Goal: Task Accomplishment & Management: Manage account settings

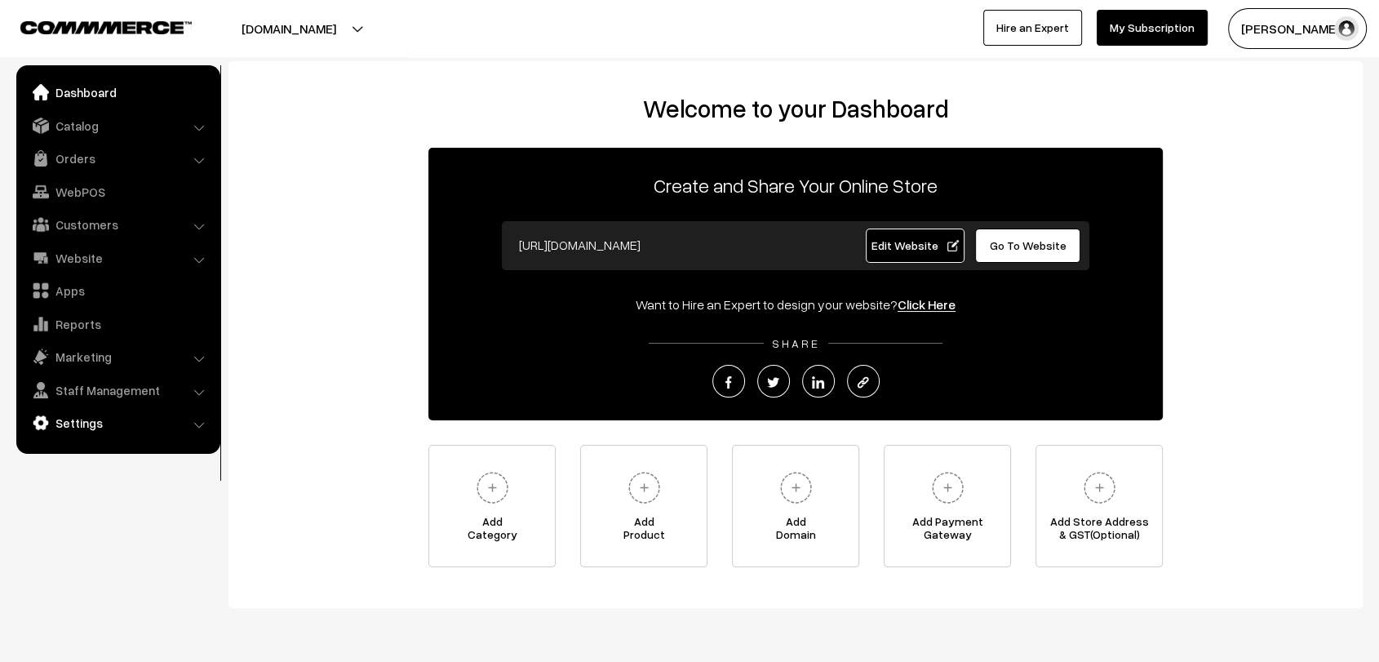
click at [63, 418] on link "Settings" at bounding box center [117, 422] width 194 height 29
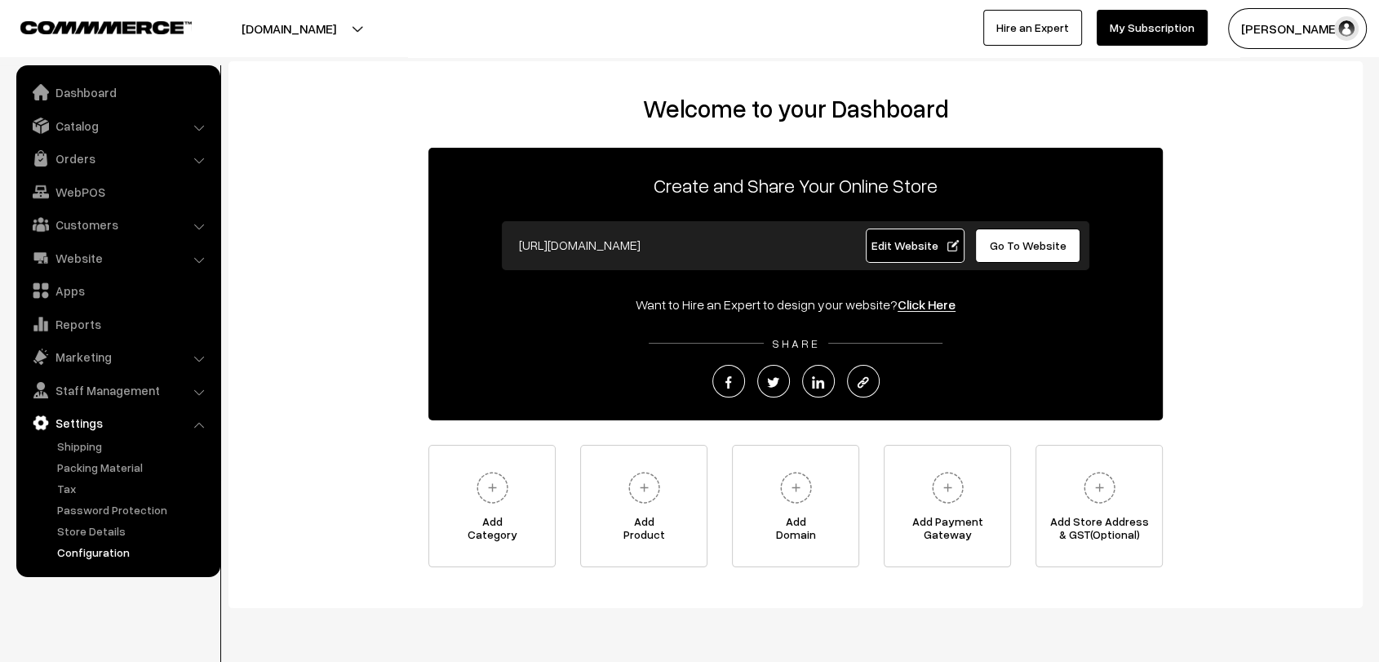
click at [106, 554] on link "Configuration" at bounding box center [134, 551] width 162 height 17
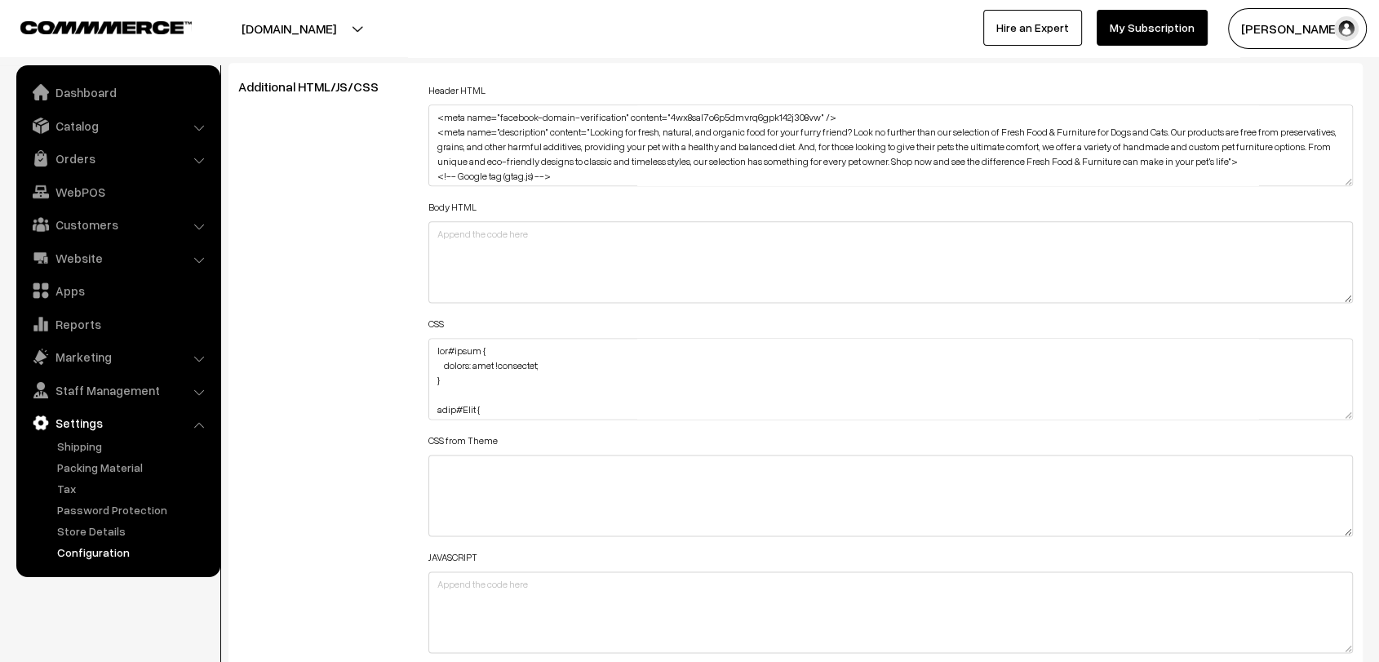
scroll to position [2047, 0]
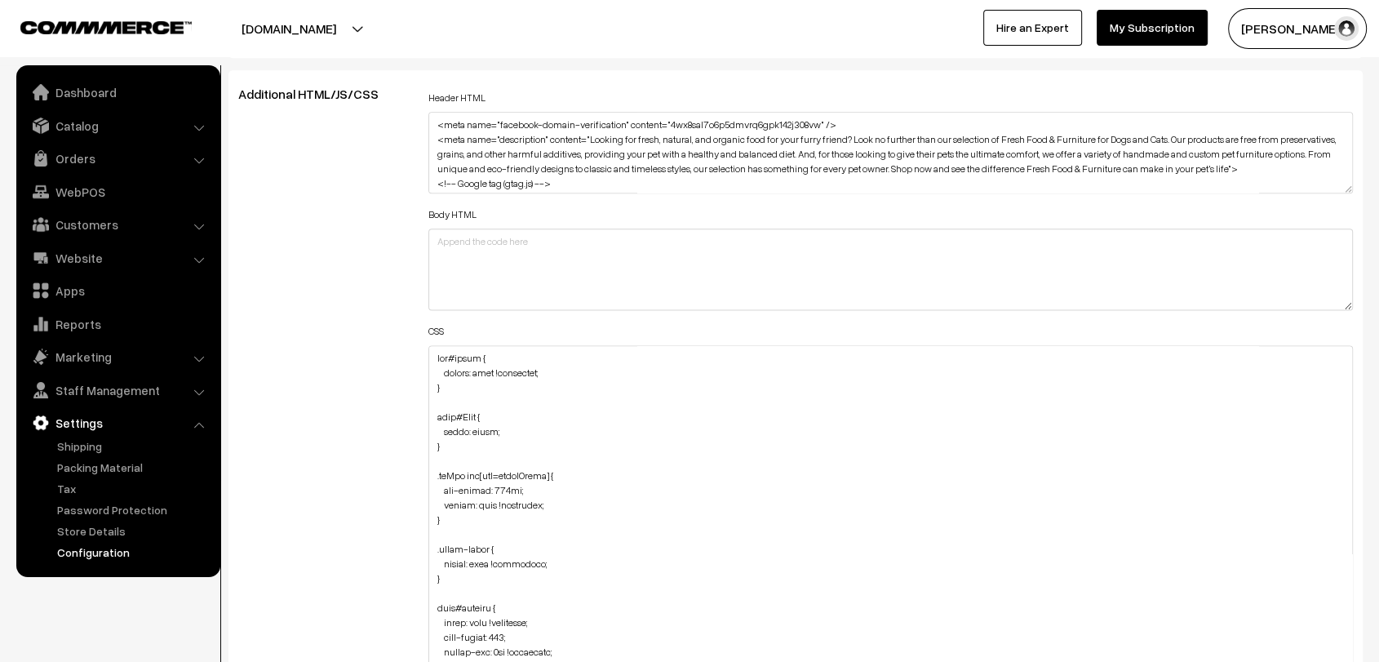
drag, startPoint x: 1343, startPoint y: 413, endPoint x: 1373, endPoint y: 685, distance: 274.0
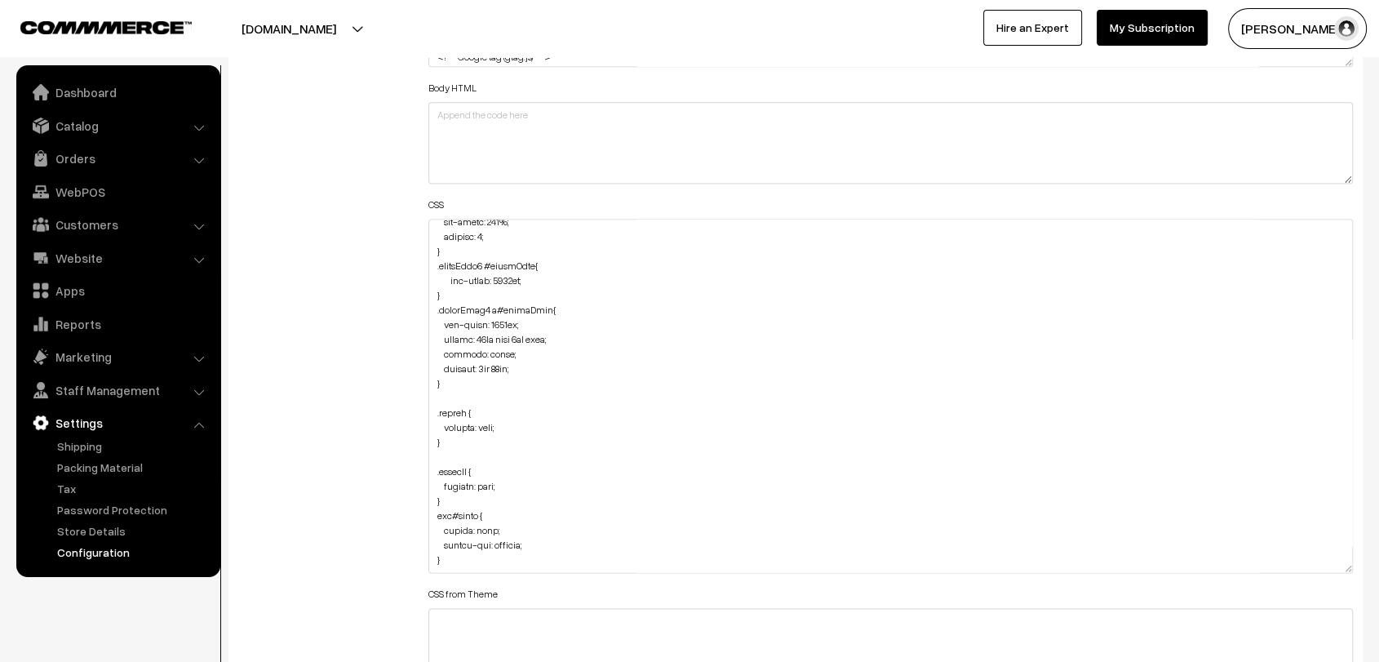
scroll to position [760, 0]
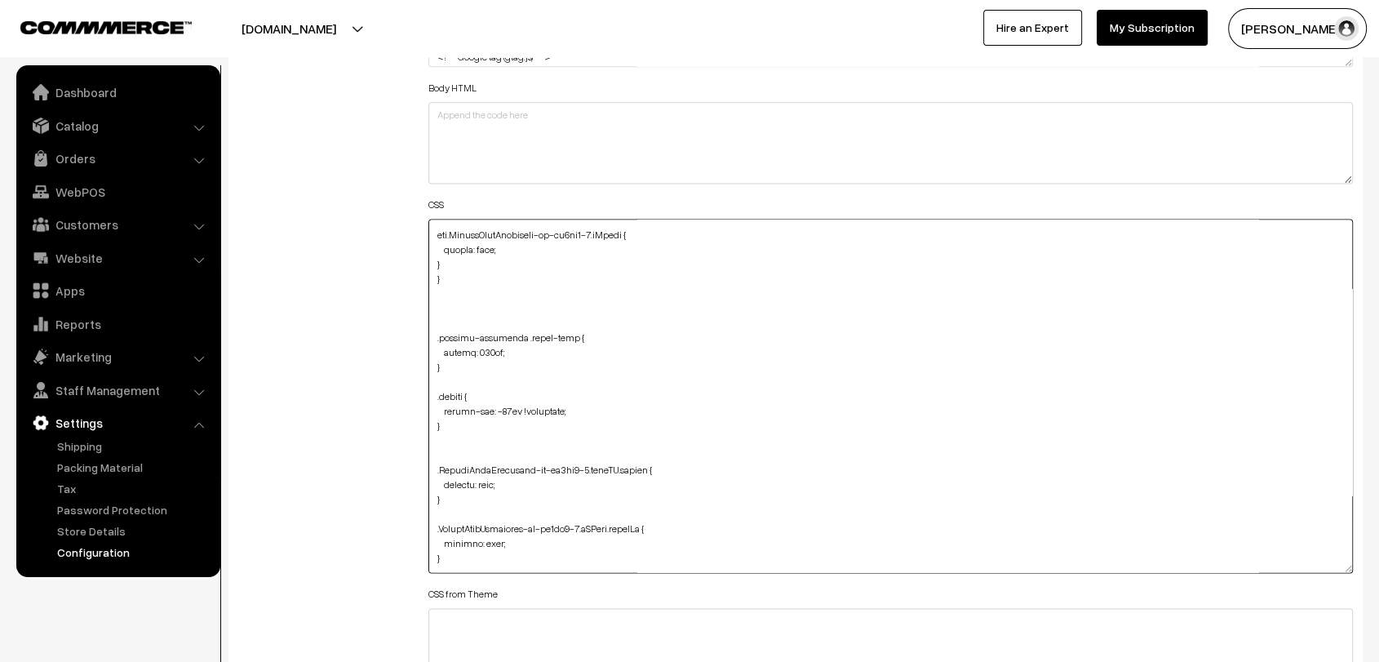
click at [456, 427] on textarea at bounding box center [890, 396] width 924 height 354
click at [452, 423] on textarea at bounding box center [890, 396] width 924 height 354
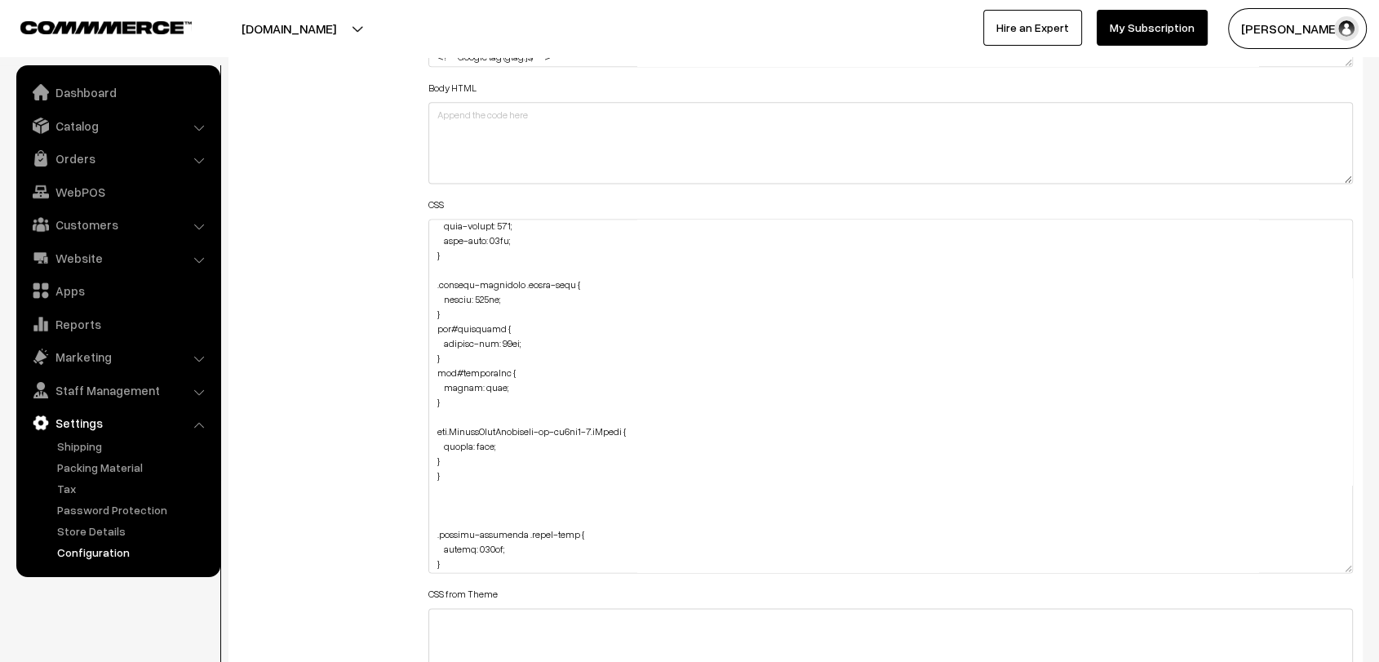
scroll to position [564, 0]
click at [452, 277] on textarea at bounding box center [890, 396] width 924 height 354
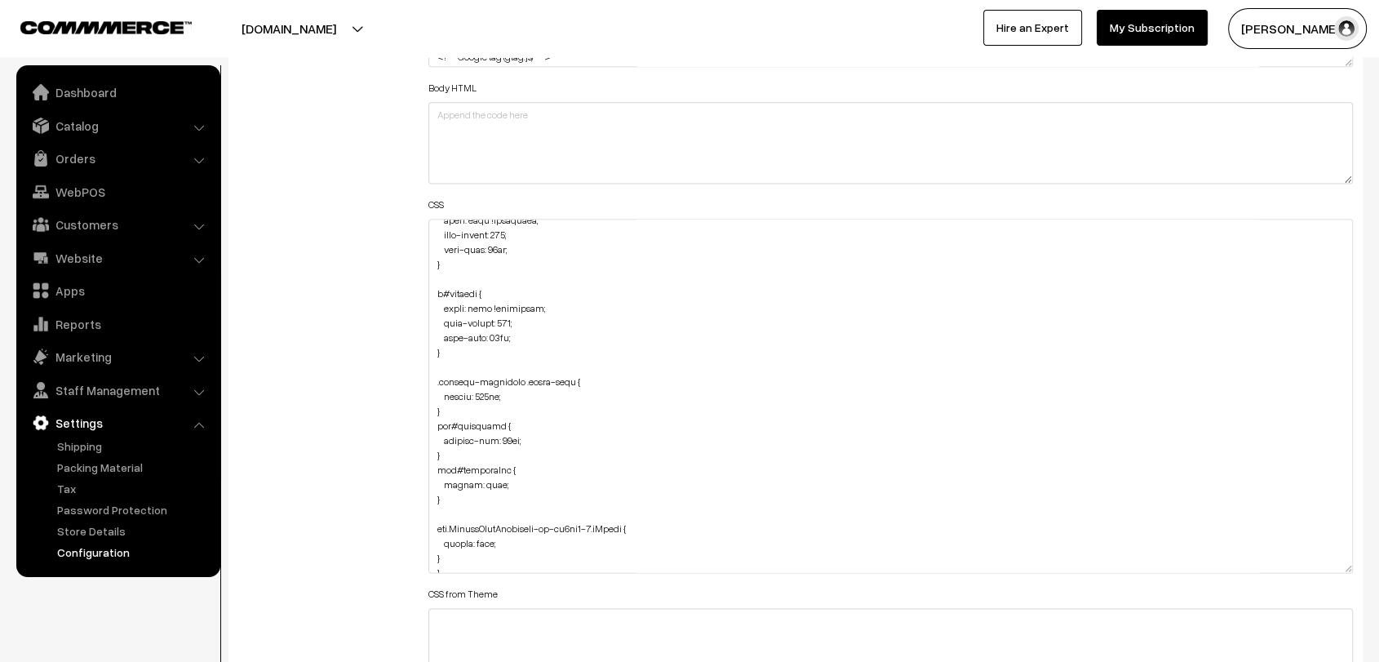
scroll to position [716, 0]
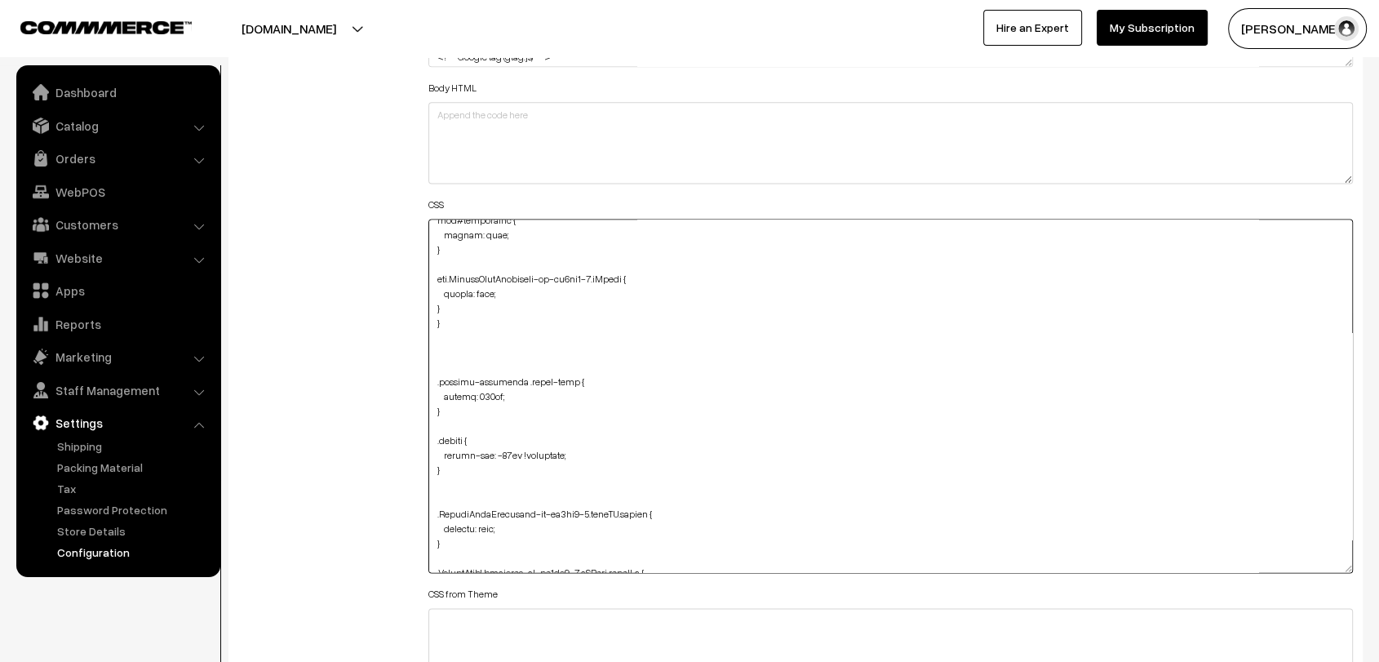
click at [445, 404] on textarea at bounding box center [890, 396] width 924 height 354
drag, startPoint x: 445, startPoint y: 405, endPoint x: 432, endPoint y: 374, distance: 34.0
click at [432, 374] on textarea at bounding box center [890, 396] width 924 height 354
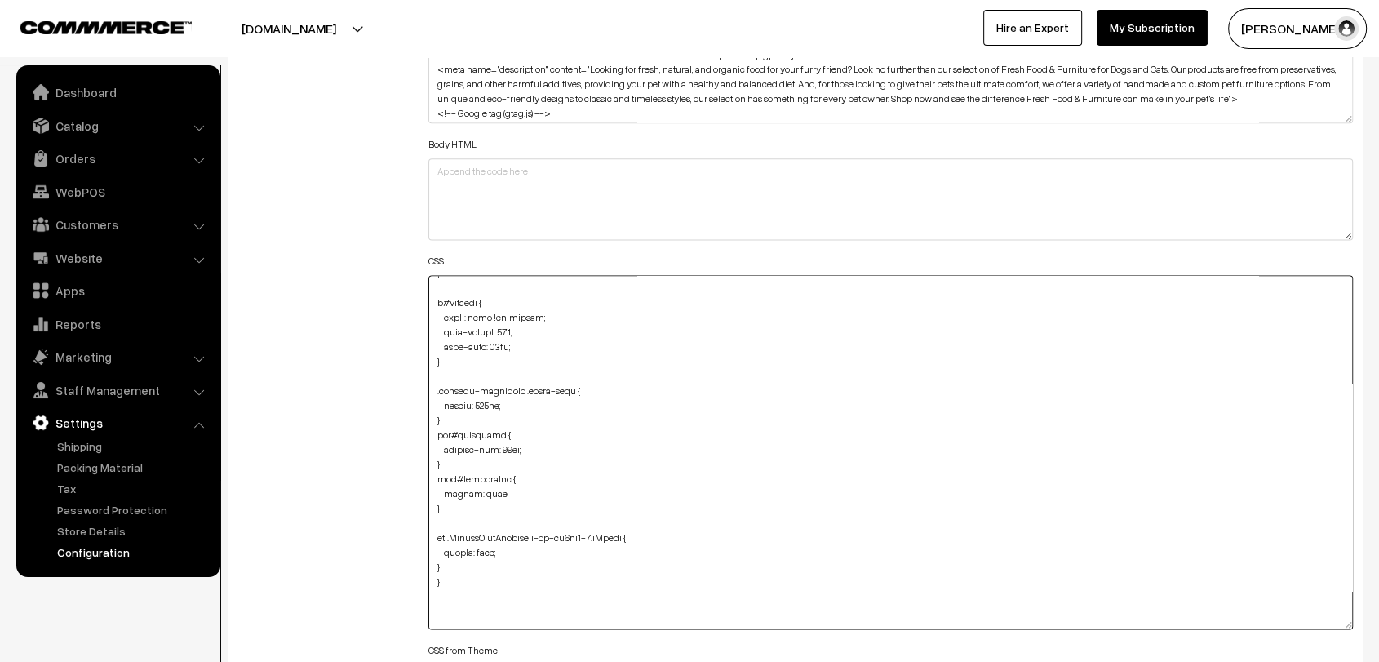
scroll to position [511, 0]
drag, startPoint x: 442, startPoint y: 418, endPoint x: 423, endPoint y: 393, distance: 31.3
click at [423, 393] on div "Header HTML Body HTML CSS CSS from Theme JAVASCRIPT" at bounding box center [890, 444] width 949 height 856
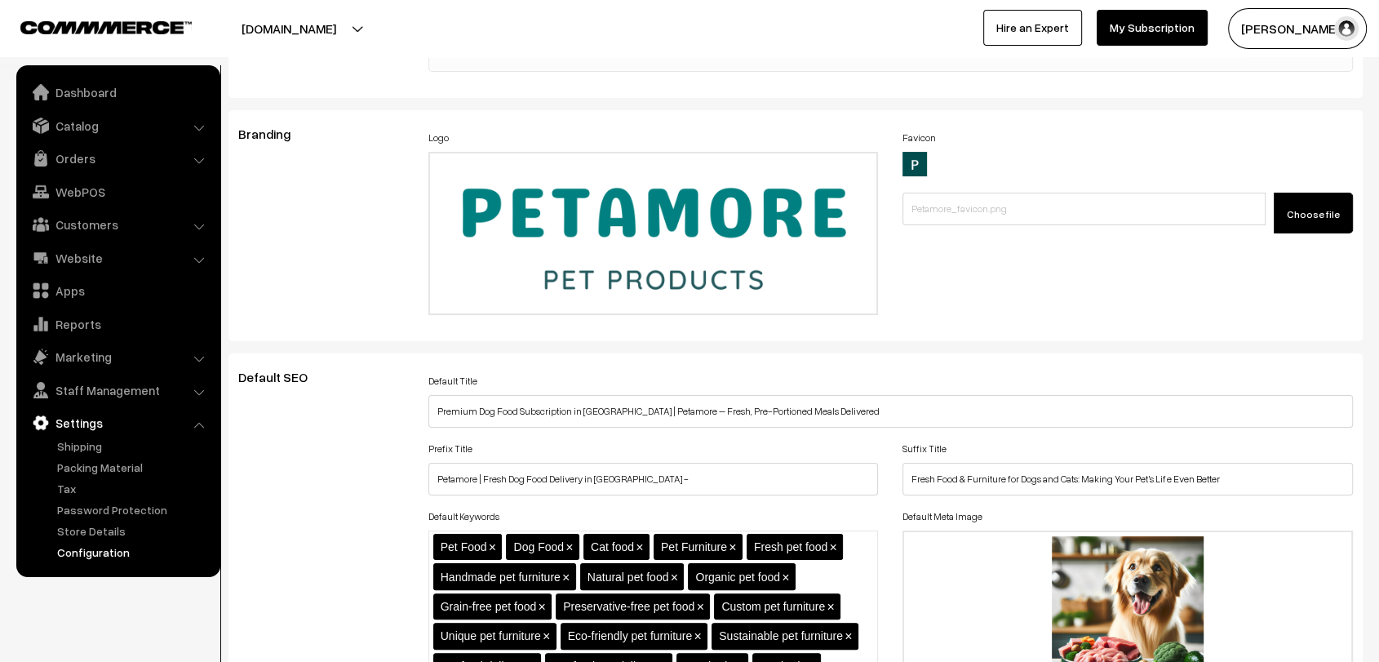
scroll to position [0, 0]
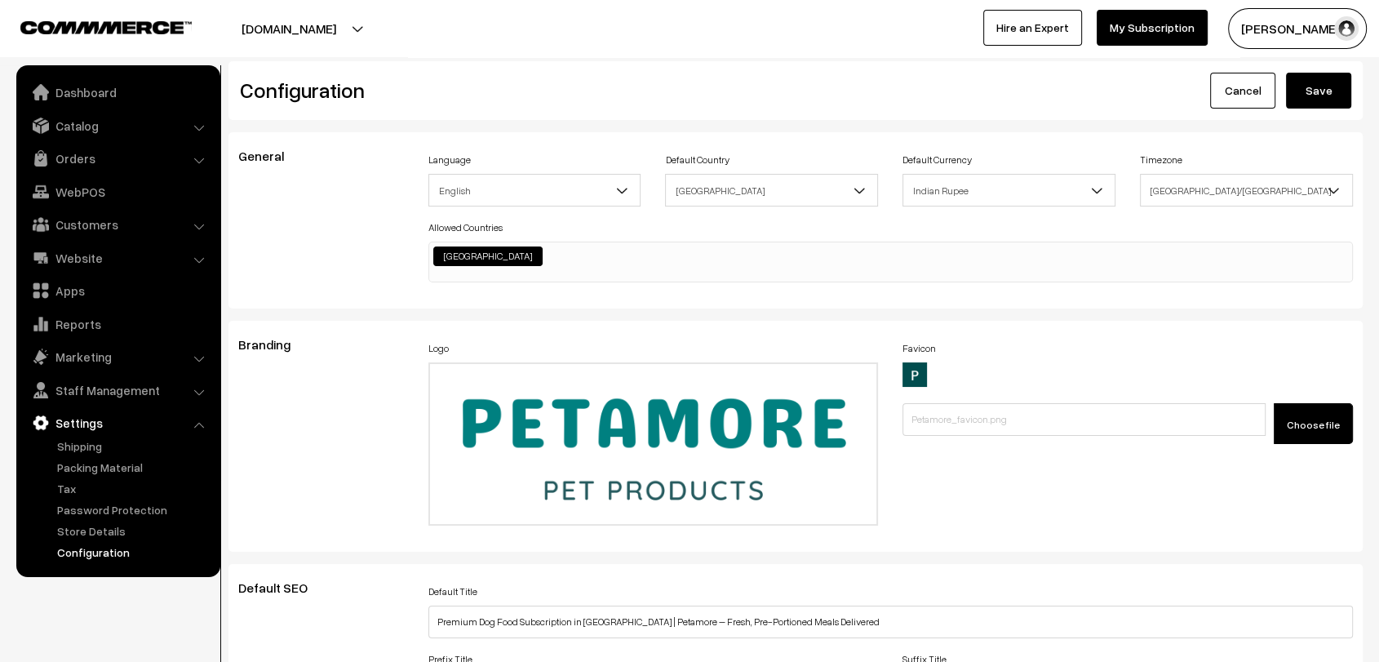
type textarea "img#image { height: auto !important; } span#Logo { color: white; } .slBox img[a…"
click at [1312, 89] on button "Save" at bounding box center [1318, 91] width 65 height 36
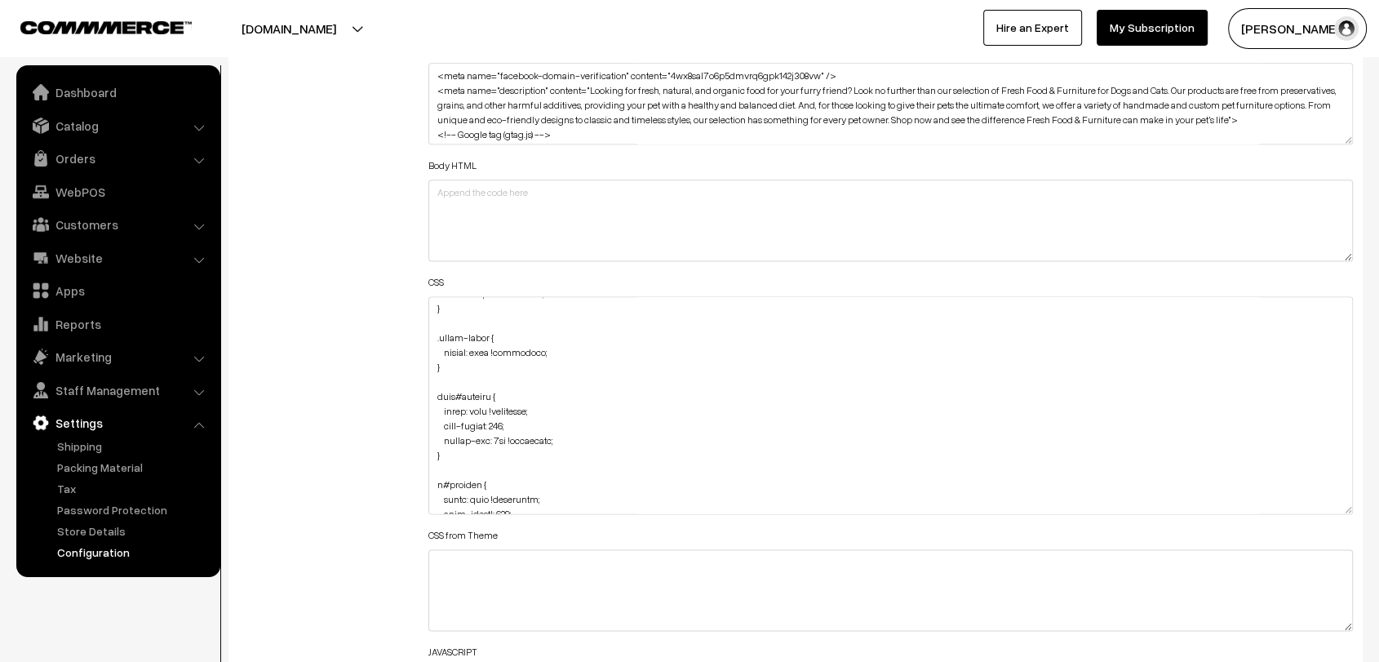
drag, startPoint x: 1348, startPoint y: 363, endPoint x: 1325, endPoint y: 503, distance: 142.1
click at [1325, 503] on textarea at bounding box center [890, 405] width 924 height 218
drag, startPoint x: 451, startPoint y: 370, endPoint x: 420, endPoint y: 327, distance: 52.5
click at [420, 327] on div "Header HTML Body HTML CSS CSS from Theme JAVASCRIPT" at bounding box center [890, 400] width 949 height 724
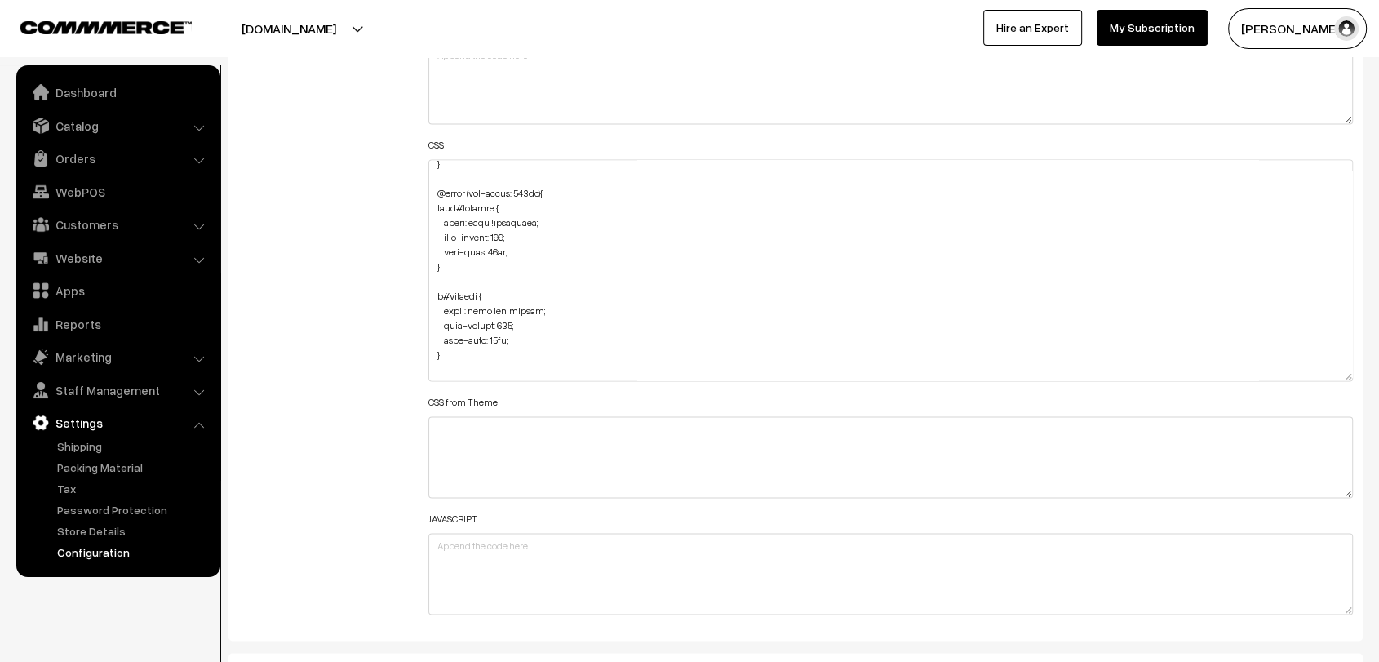
scroll to position [91, 0]
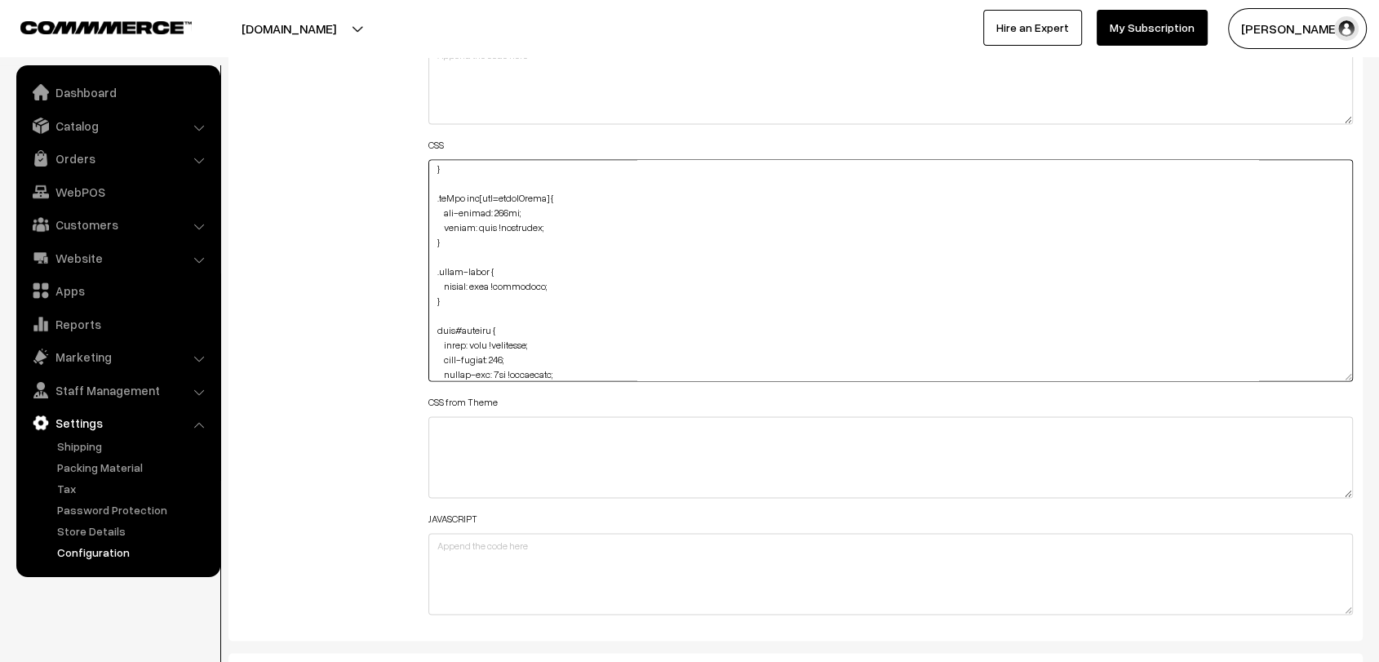
drag, startPoint x: 448, startPoint y: 306, endPoint x: 425, endPoint y: 257, distance: 54.0
click at [425, 257] on div "Header HTML Body HTML CSS CSS from Theme JAVASCRIPT" at bounding box center [890, 262] width 949 height 724
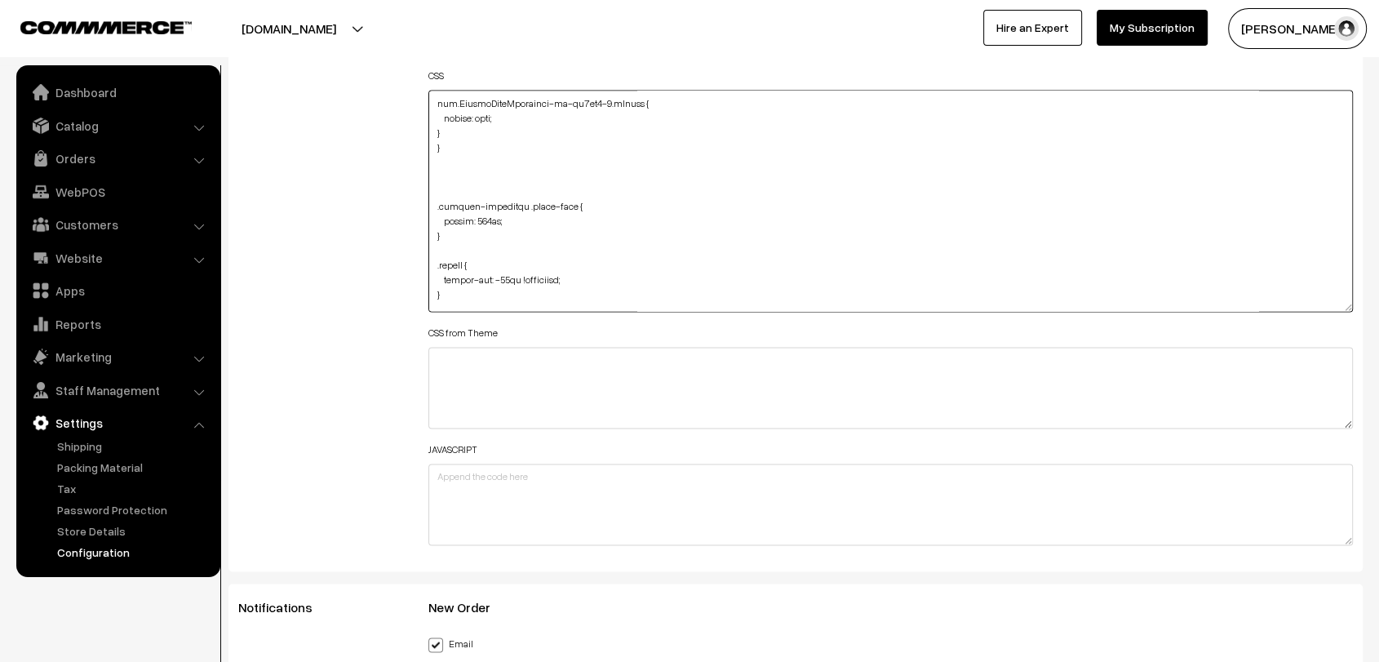
scroll to position [715, 0]
click at [461, 179] on textarea at bounding box center [890, 201] width 924 height 222
paste textarea ".slick-slider.slick-initialized"
click at [471, 179] on textarea at bounding box center [890, 201] width 924 height 222
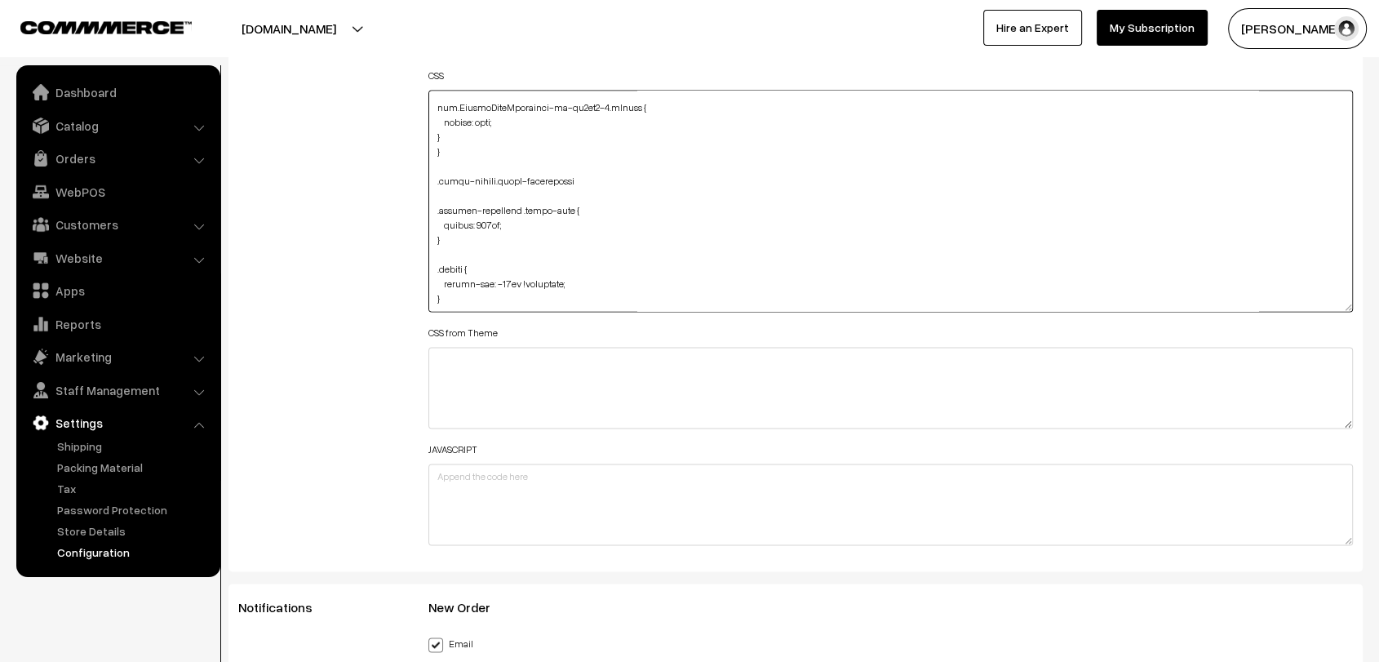
click at [471, 179] on textarea at bounding box center [890, 201] width 924 height 222
drag, startPoint x: 450, startPoint y: 219, endPoint x: 415, endPoint y: 178, distance: 54.4
click at [416, 178] on div "Header HTML Body HTML CSS CSS from Theme JAVASCRIPT" at bounding box center [890, 193] width 949 height 724
click at [397, 190] on div "Additional HTML/JS/CSS" at bounding box center [321, 193] width 190 height 724
click at [513, 219] on textarea at bounding box center [890, 201] width 924 height 222
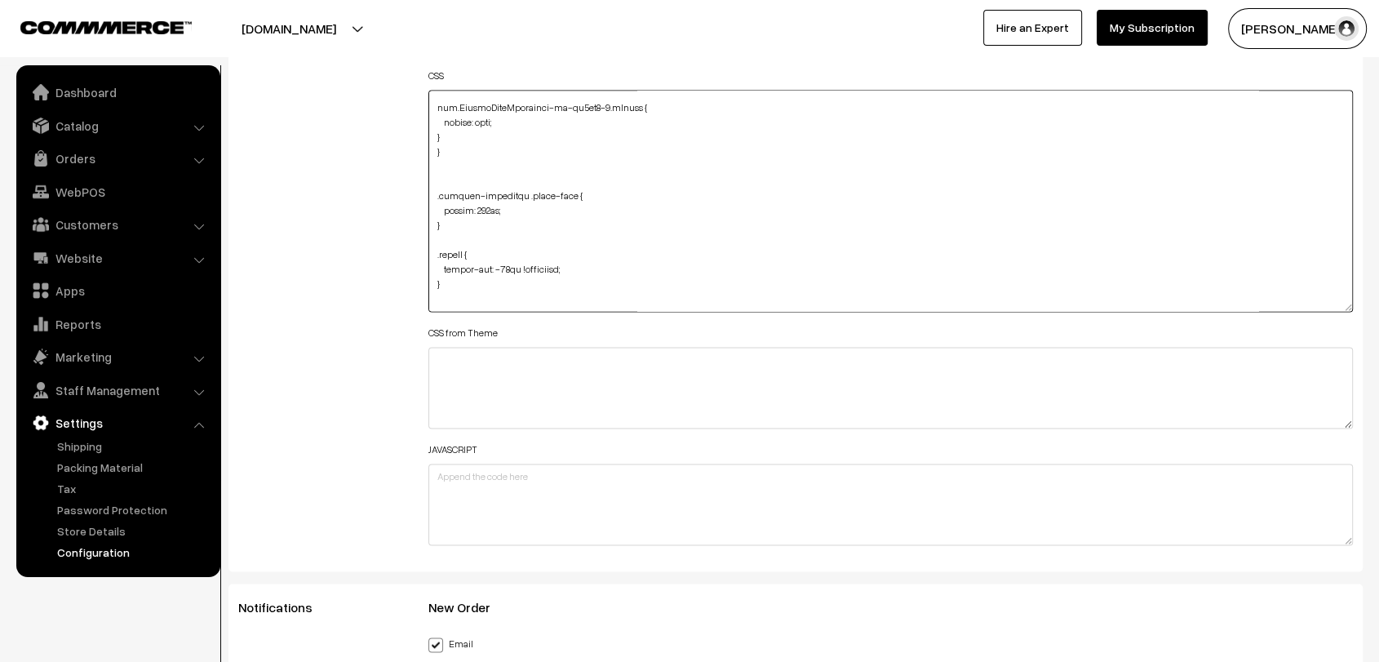
drag, startPoint x: 448, startPoint y: 277, endPoint x: 409, endPoint y: 183, distance: 102.4
click at [409, 183] on div "Additional HTML/JS/CSS Header HTML Body HTML CSS CSS from Theme JAVASCRIPT" at bounding box center [795, 193] width 1139 height 724
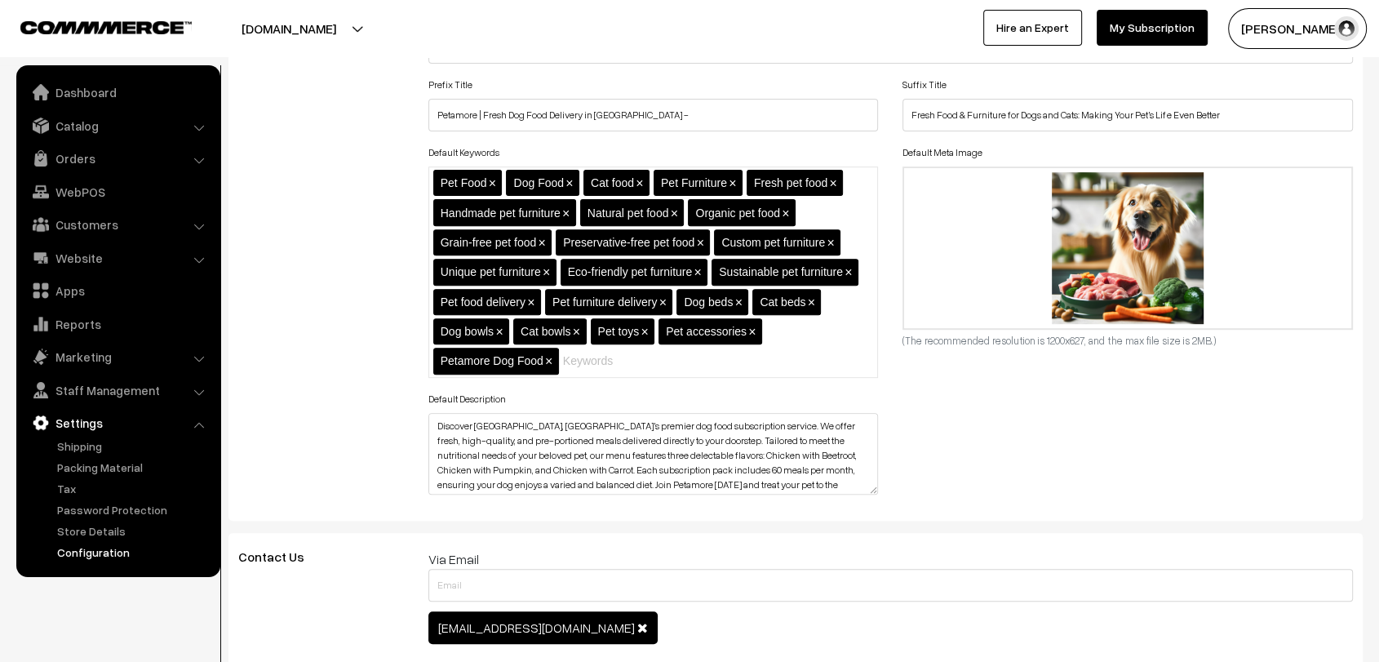
scroll to position [0, 0]
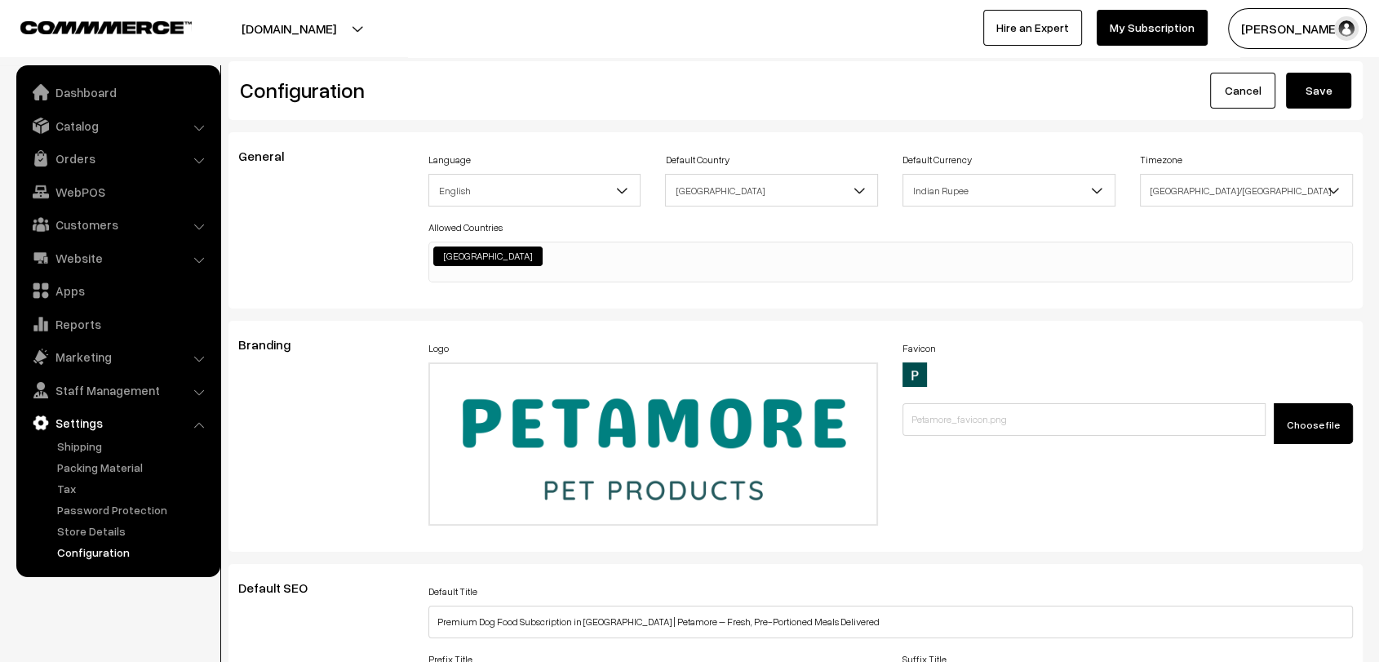
type textarea "img#image { height: auto !important; } span#Logo { color: white; } .slBox img[a…"
click at [1334, 89] on button "Save" at bounding box center [1318, 91] width 65 height 36
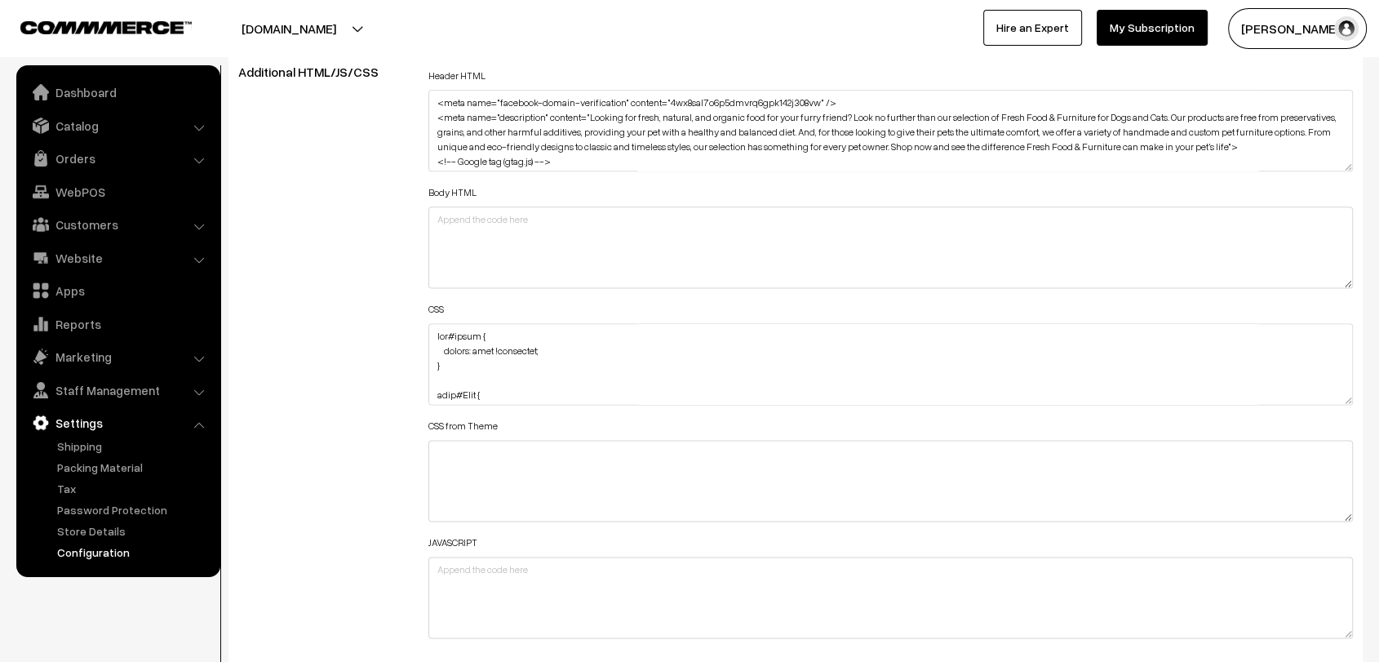
scroll to position [2069, 0]
click at [430, 333] on textarea at bounding box center [890, 365] width 924 height 82
paste textarea "@media (max-width: 767px) { .dbgGYo { font-size: 22px; margin-top: -500px; back…"
click at [334, 356] on div "Additional HTML/JS/CSS" at bounding box center [321, 356] width 190 height 583
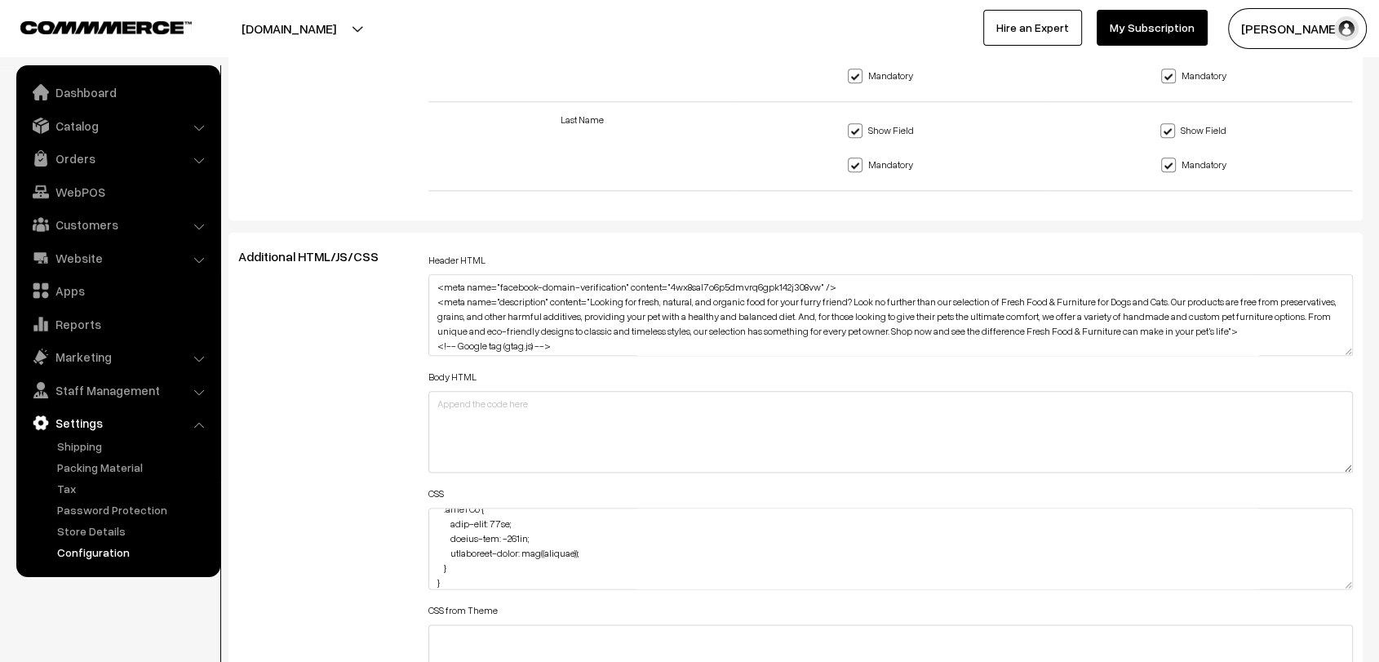
scroll to position [1883, 0]
drag, startPoint x: 609, startPoint y: 547, endPoint x: 481, endPoint y: 516, distance: 131.0
click at [481, 516] on textarea at bounding box center [890, 550] width 924 height 82
click at [626, 574] on textarea at bounding box center [890, 550] width 924 height 82
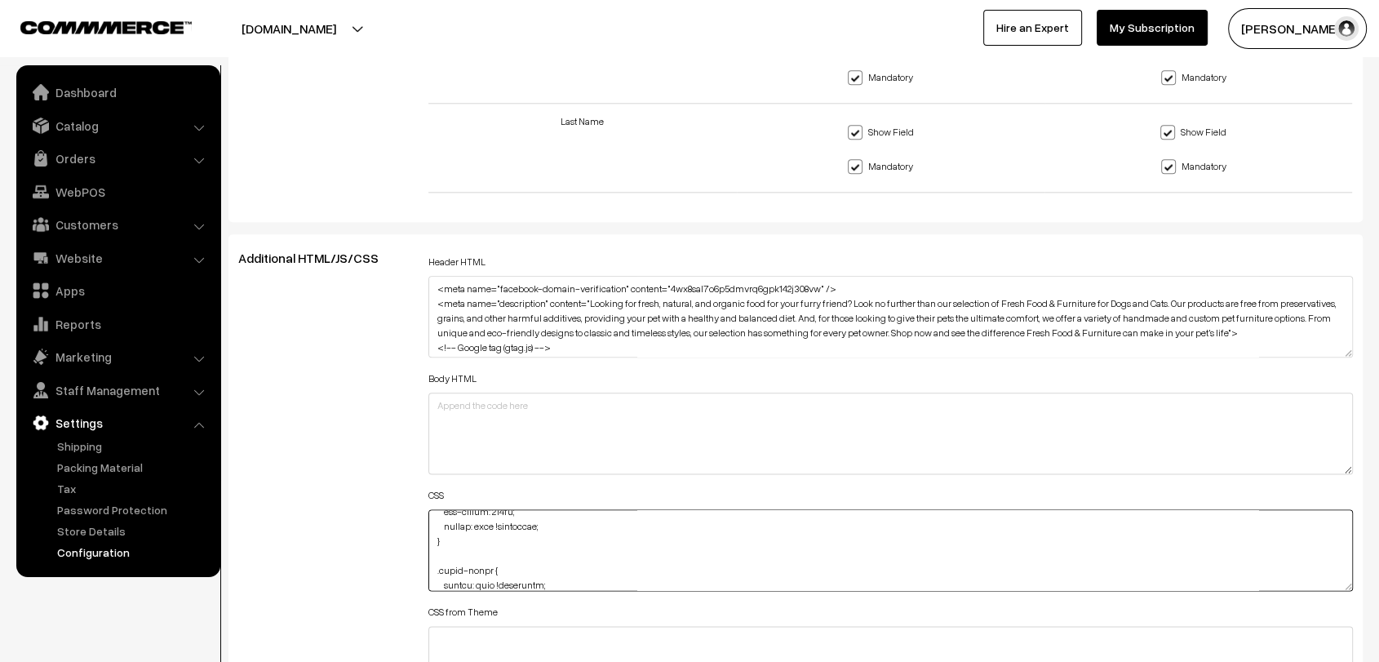
scroll to position [263, 0]
drag, startPoint x: 624, startPoint y: 570, endPoint x: 475, endPoint y: 553, distance: 150.3
click at [475, 553] on textarea at bounding box center [890, 550] width 924 height 82
drag, startPoint x: 1345, startPoint y: 581, endPoint x: 1380, endPoint y: 703, distance: 127.3
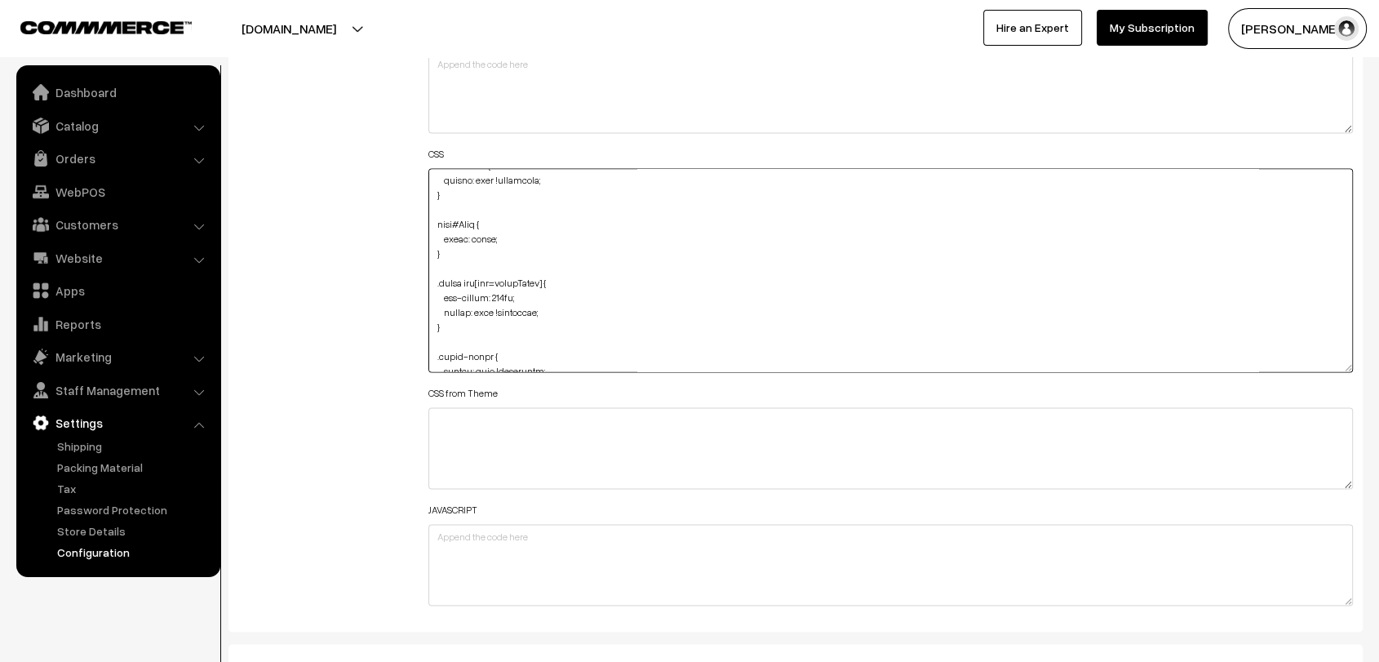
scroll to position [0, 0]
click at [604, 242] on textarea at bounding box center [890, 270] width 924 height 204
drag, startPoint x: 597, startPoint y: 237, endPoint x: 444, endPoint y: 234, distance: 153.4
click at [444, 234] on textarea at bounding box center [890, 270] width 924 height 204
drag, startPoint x: 529, startPoint y: 201, endPoint x: 438, endPoint y: 210, distance: 90.9
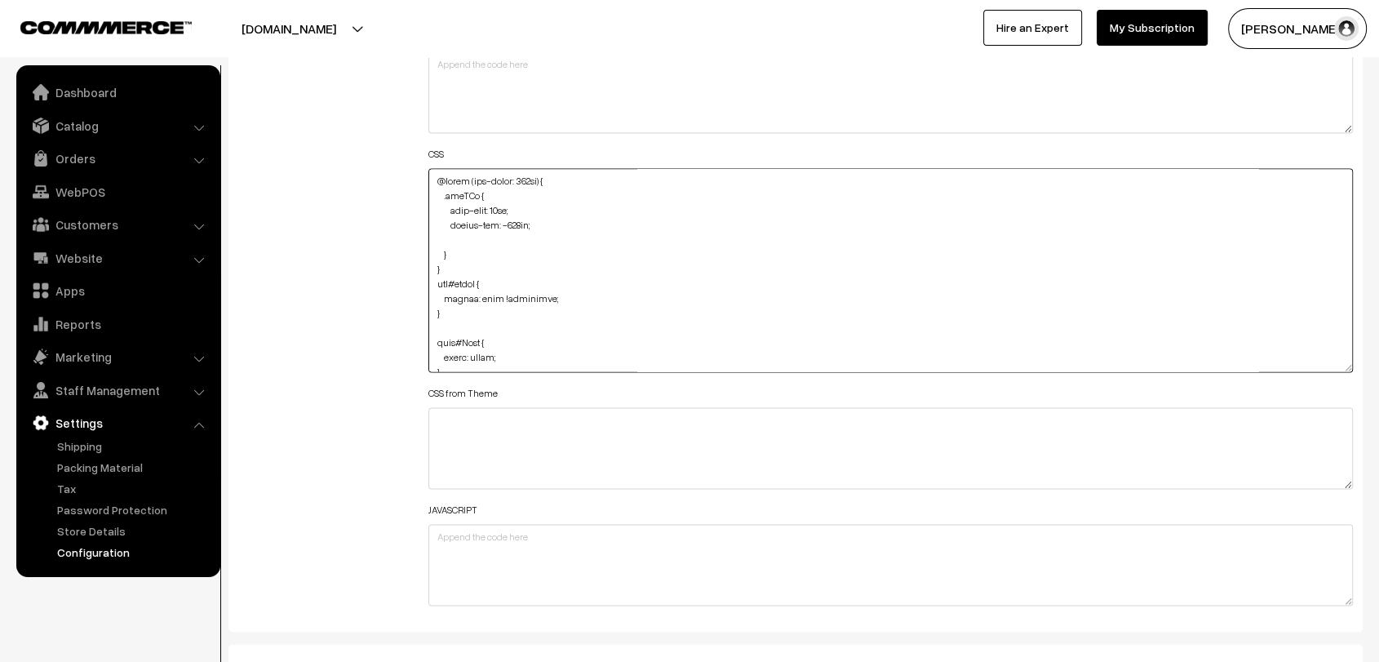
click at [438, 210] on textarea at bounding box center [890, 270] width 924 height 204
click at [450, 210] on textarea at bounding box center [890, 270] width 924 height 204
click at [445, 217] on textarea at bounding box center [890, 270] width 924 height 204
type textarea "@media (max-width: 767px) { .dbgGYo { margin-top: -500px; } } img#image { heigh…"
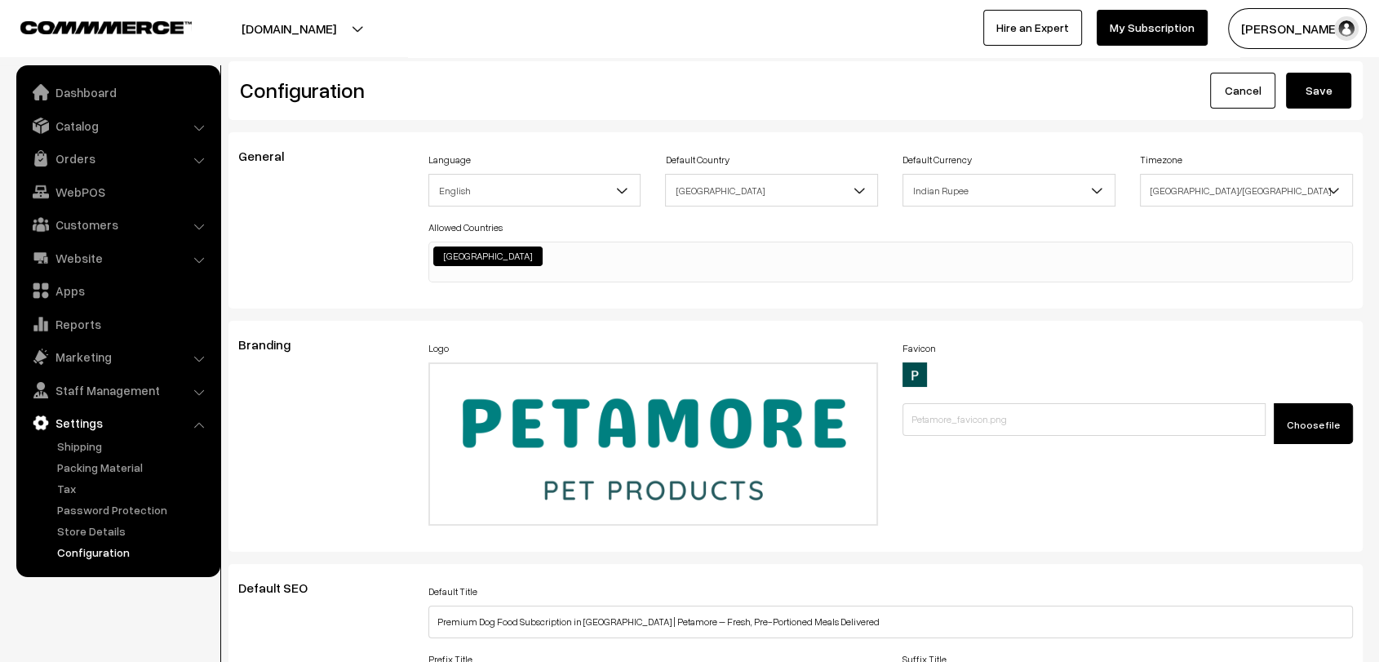
click at [1323, 73] on button "Save" at bounding box center [1318, 91] width 65 height 36
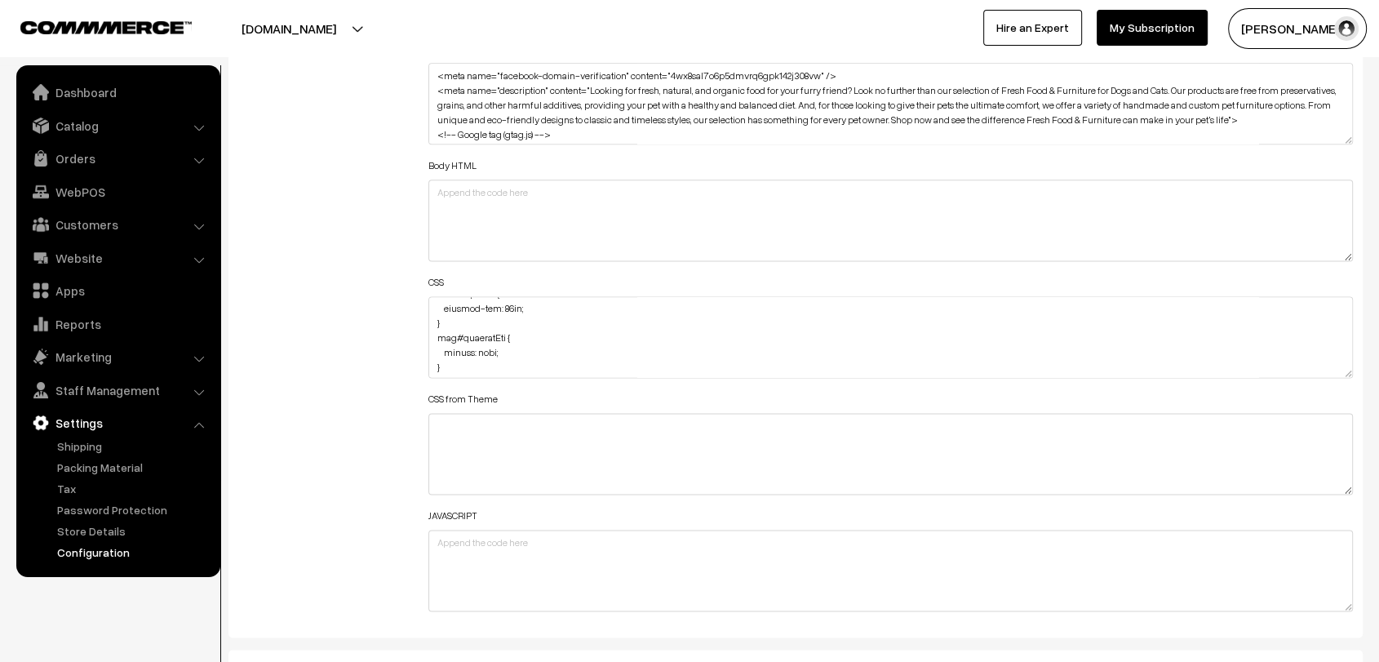
drag, startPoint x: 1347, startPoint y: 364, endPoint x: 1391, endPoint y: 703, distance: 342.2
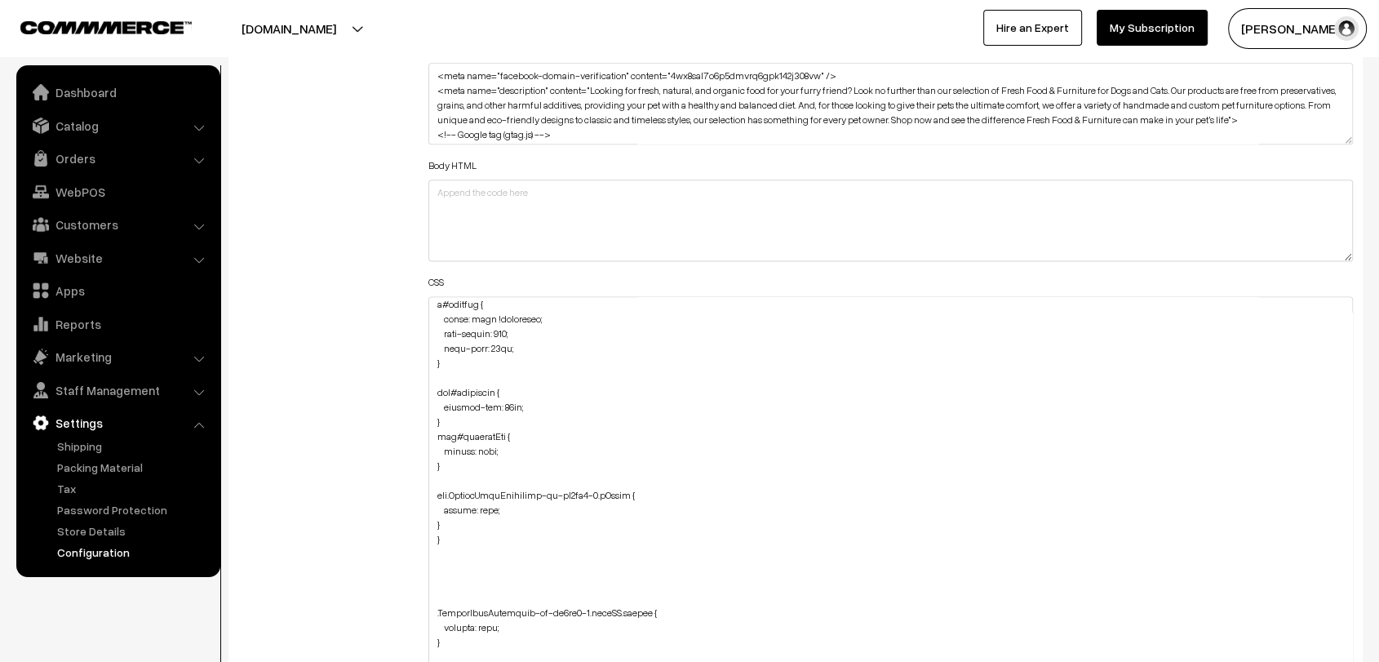
scroll to position [607, 0]
drag, startPoint x: 472, startPoint y: 462, endPoint x: 448, endPoint y: 458, distance: 24.7
click at [448, 458] on textarea at bounding box center [890, 507] width 924 height 422
drag, startPoint x: 448, startPoint y: 458, endPoint x: 423, endPoint y: 432, distance: 35.8
click at [423, 432] on div "Header HTML Body HTML CSS CSS from Theme JAVASCRIPT" at bounding box center [890, 499] width 949 height 923
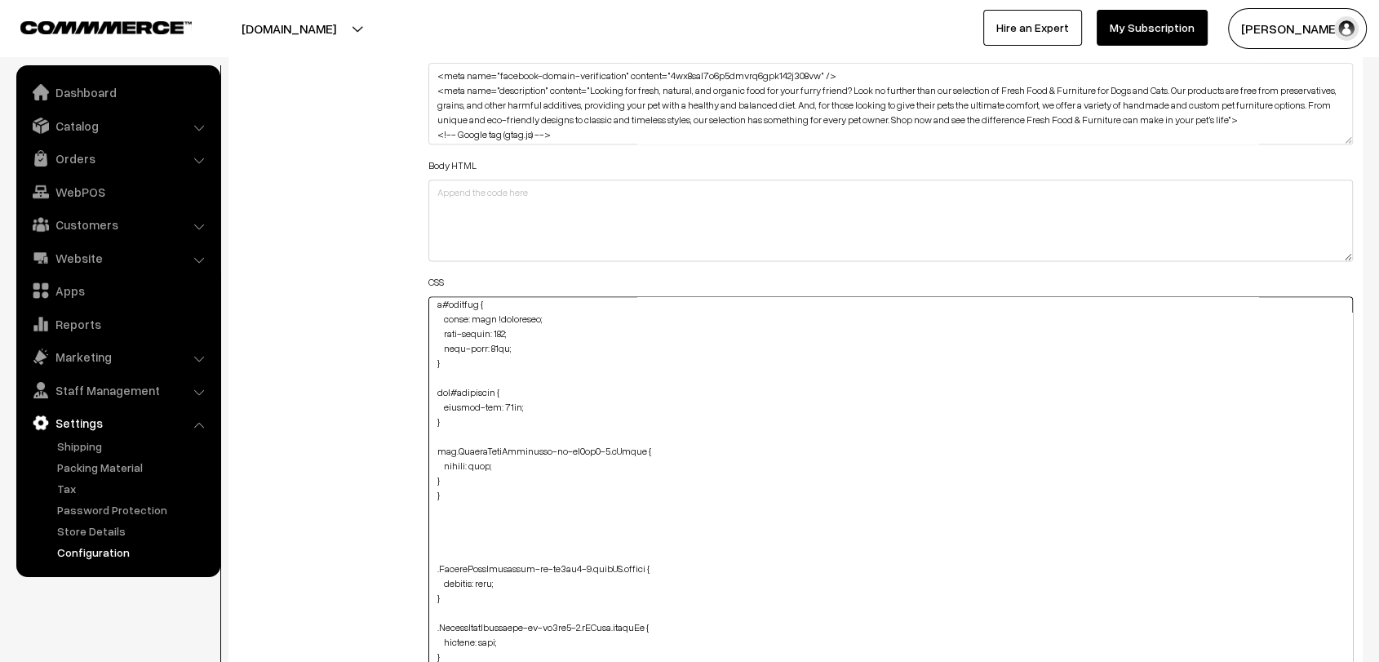
type textarea "@media (max-width: 767px) { .dbgGYo { margin-top: -500px; } } img#image { heigh…"
click at [392, 433] on div "Additional HTML/JS/CSS" at bounding box center [321, 499] width 190 height 923
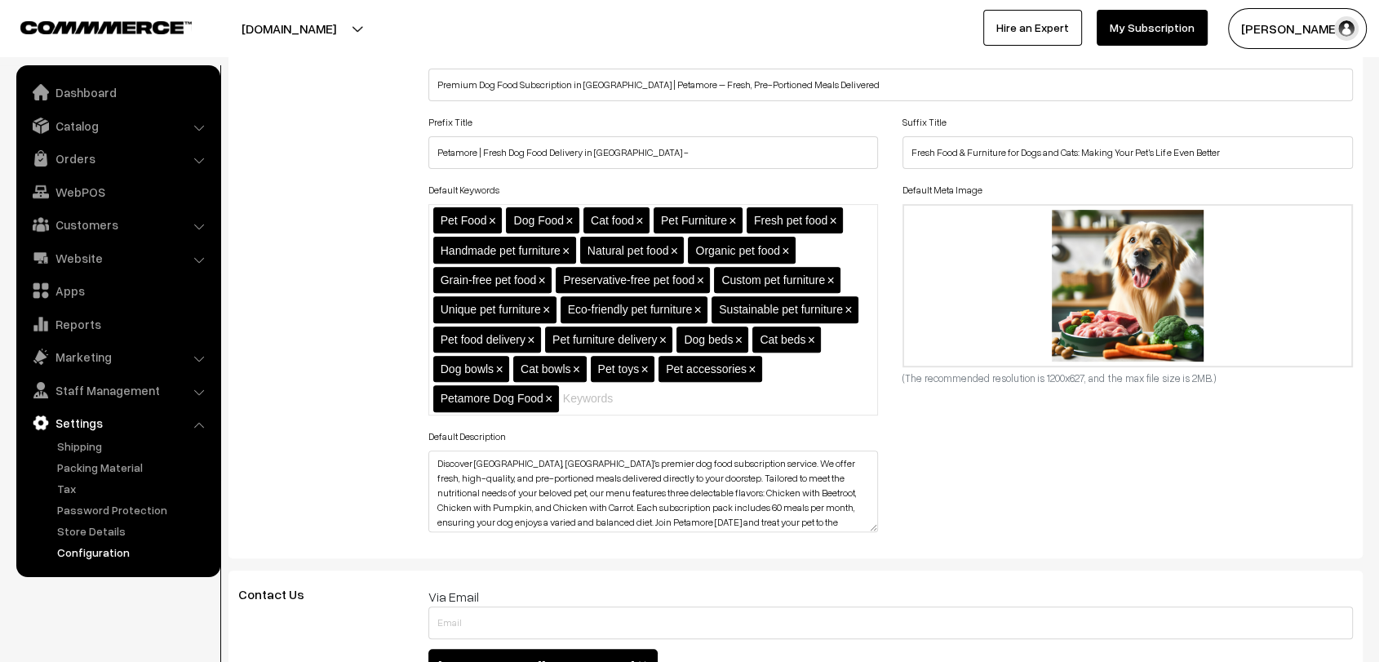
scroll to position [0, 0]
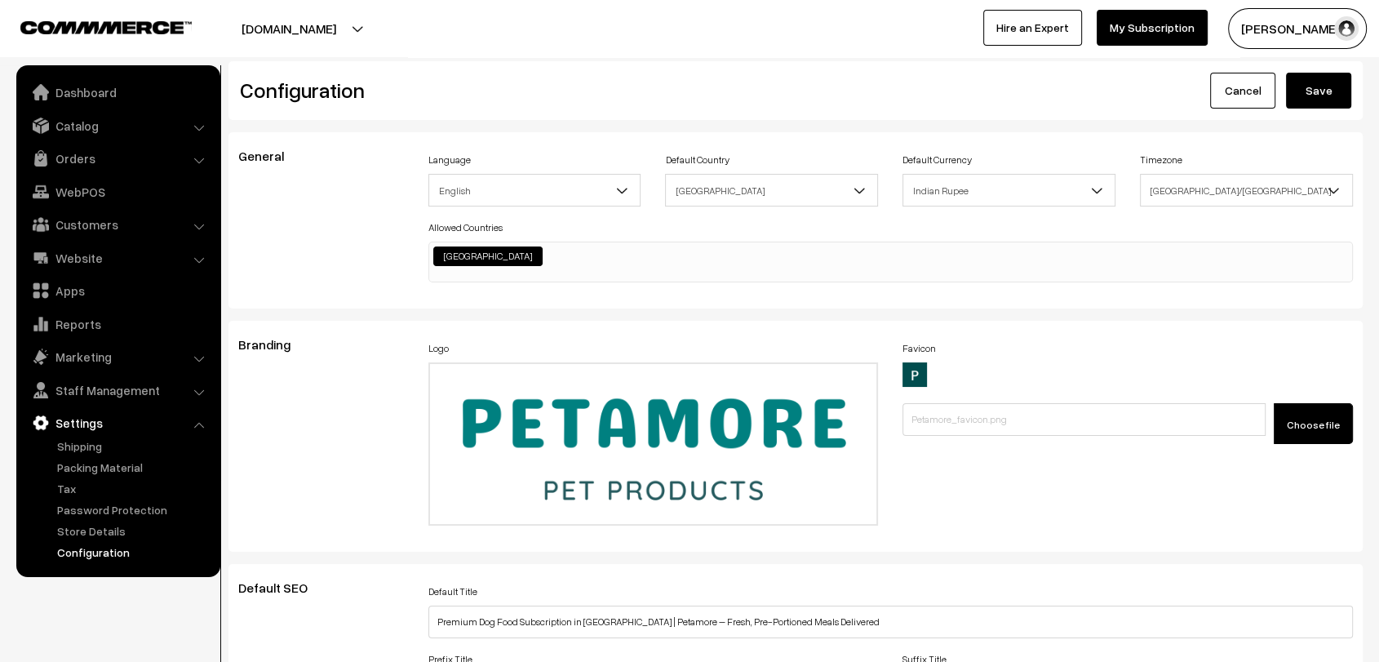
click at [1318, 100] on button "Save" at bounding box center [1318, 91] width 65 height 36
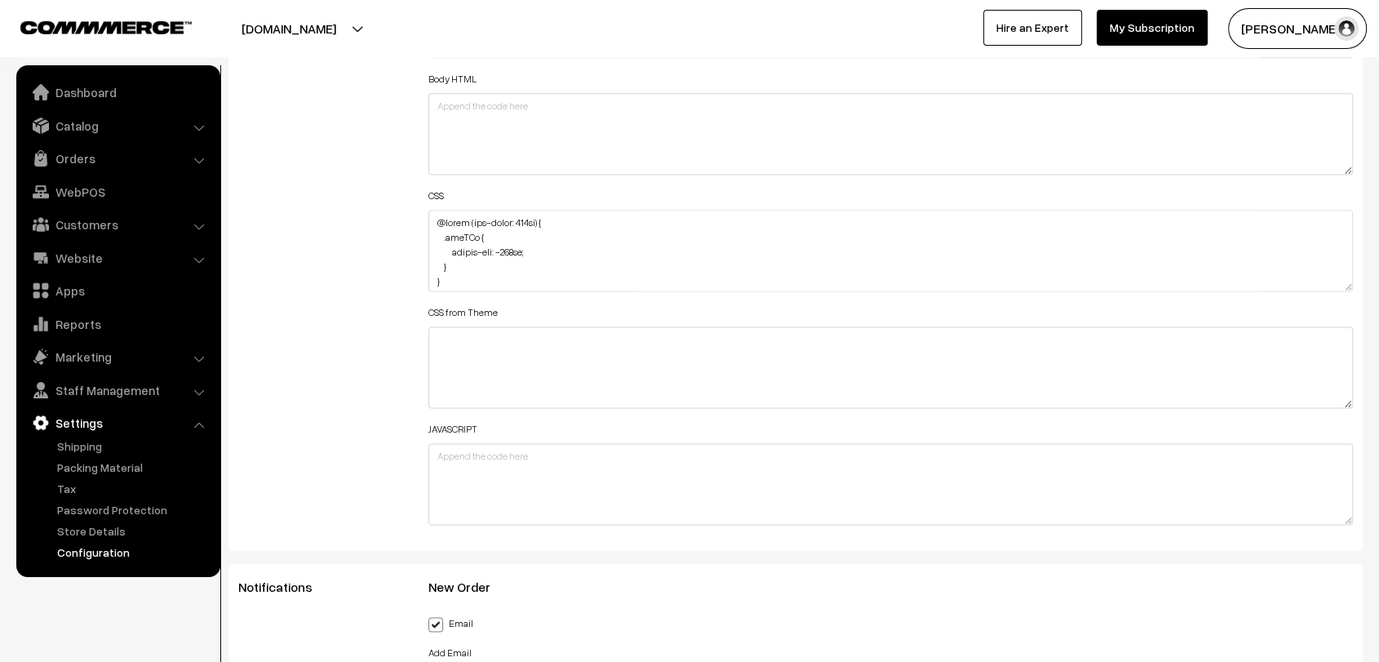
scroll to position [2193, 0]
drag, startPoint x: 450, startPoint y: 234, endPoint x: 547, endPoint y: 232, distance: 97.1
click at [547, 232] on textarea at bounding box center [890, 241] width 924 height 82
paste textarea "margin-top: -485px; margin-bottom: -450px; }"
click at [460, 238] on textarea at bounding box center [890, 241] width 924 height 82
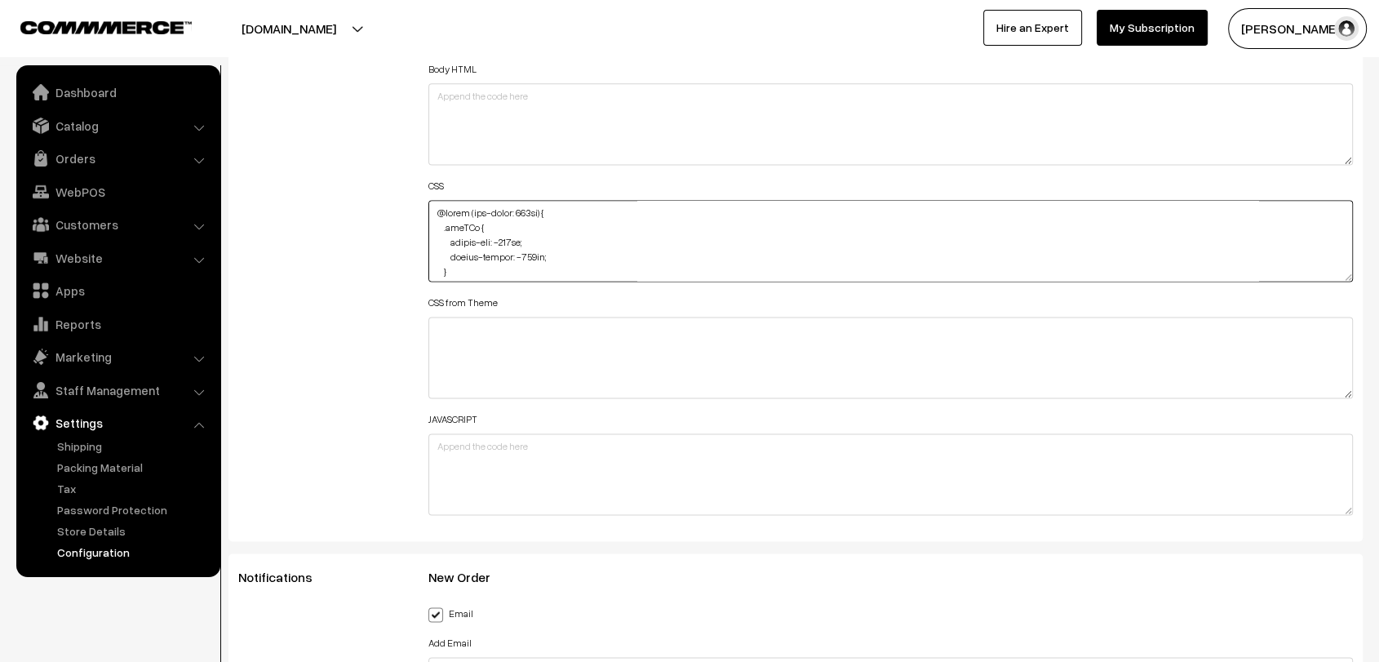
type textarea "@media (max-width: 767px) { .dbgGYo { margin-top: -485px; margin-bottom: -450px…"
click at [333, 263] on div "Additional HTML/JS/CSS" at bounding box center [321, 232] width 190 height 583
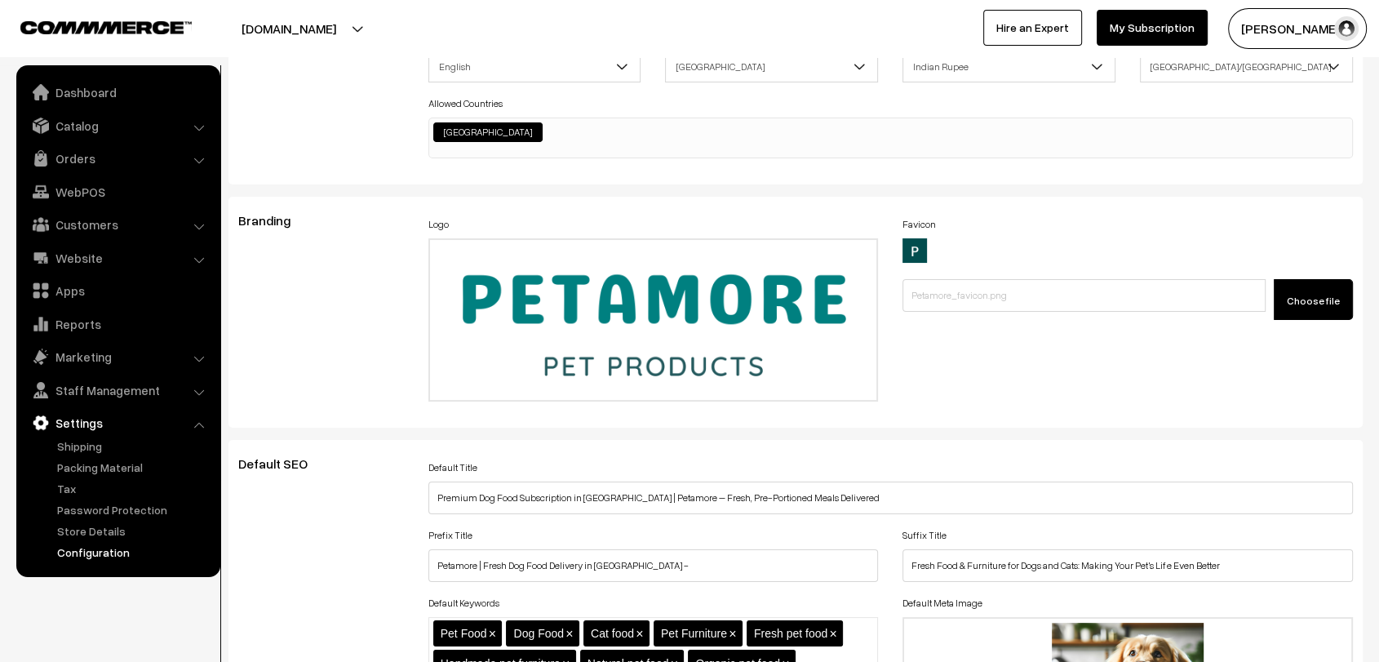
scroll to position [0, 0]
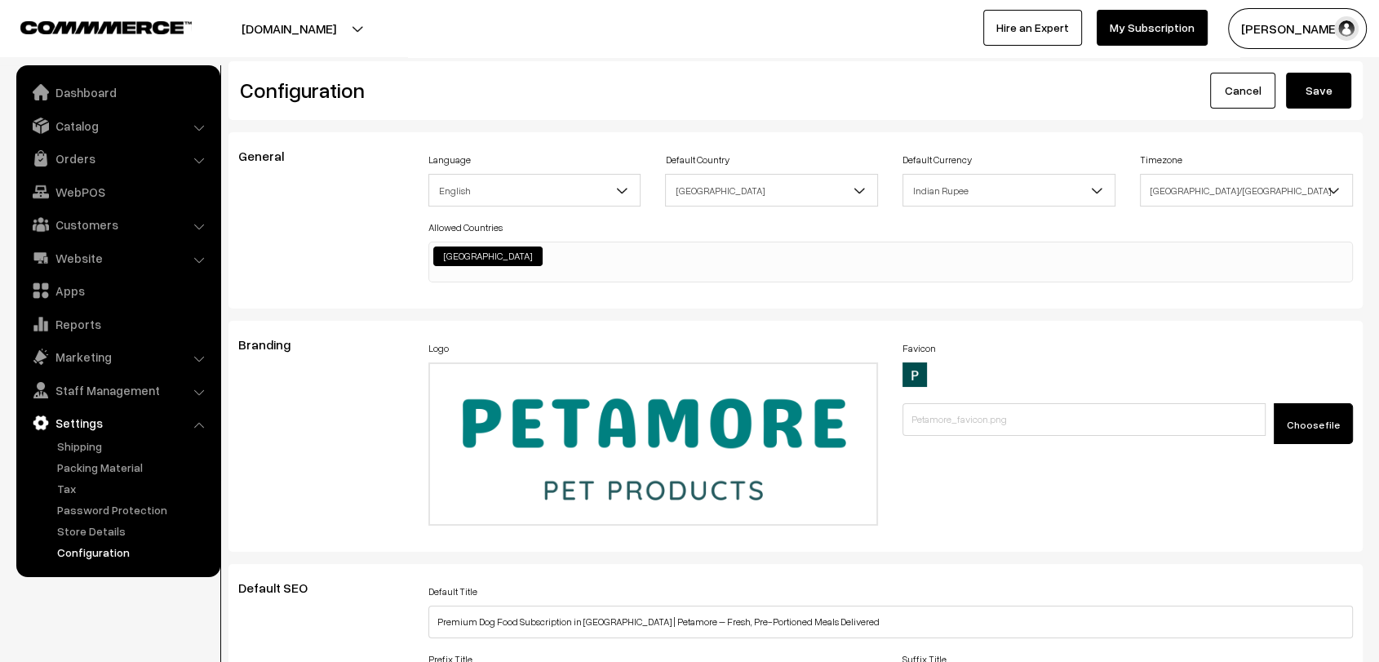
click at [1315, 90] on button "Save" at bounding box center [1318, 91] width 65 height 36
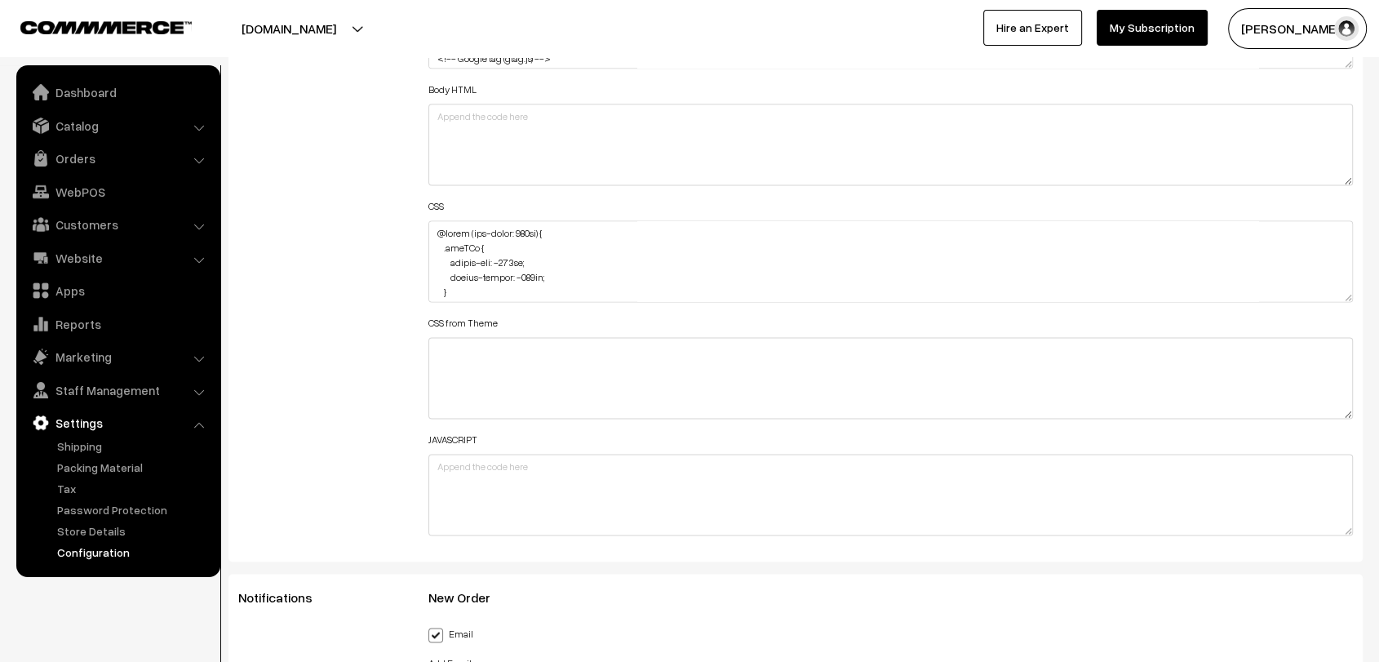
scroll to position [2171, 0]
click at [512, 255] on textarea at bounding box center [890, 262] width 924 height 82
click at [539, 273] on textarea at bounding box center [890, 262] width 924 height 82
click at [537, 273] on textarea at bounding box center [890, 262] width 924 height 82
type textarea "@media (max-width: 767px) { .dbgGYo { margin-top: -185px; margin-bottom: -260px…"
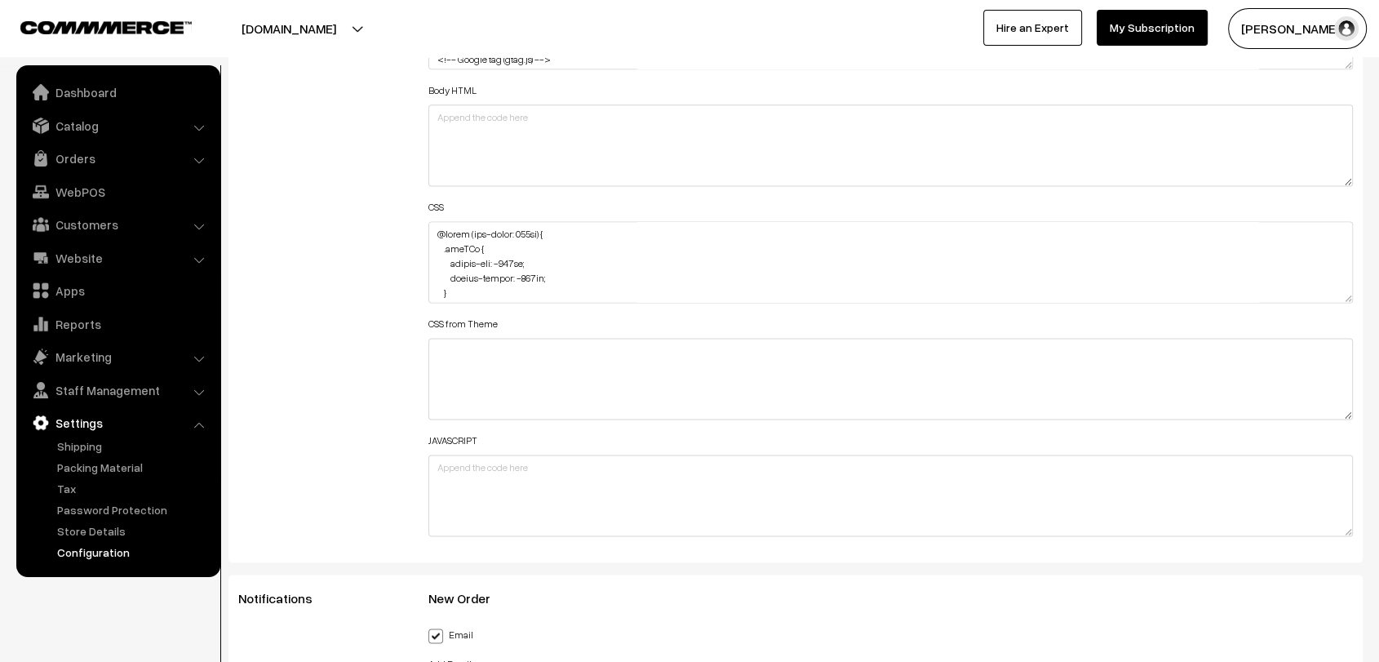
click at [374, 284] on div "Additional HTML/JS/CSS" at bounding box center [321, 253] width 190 height 583
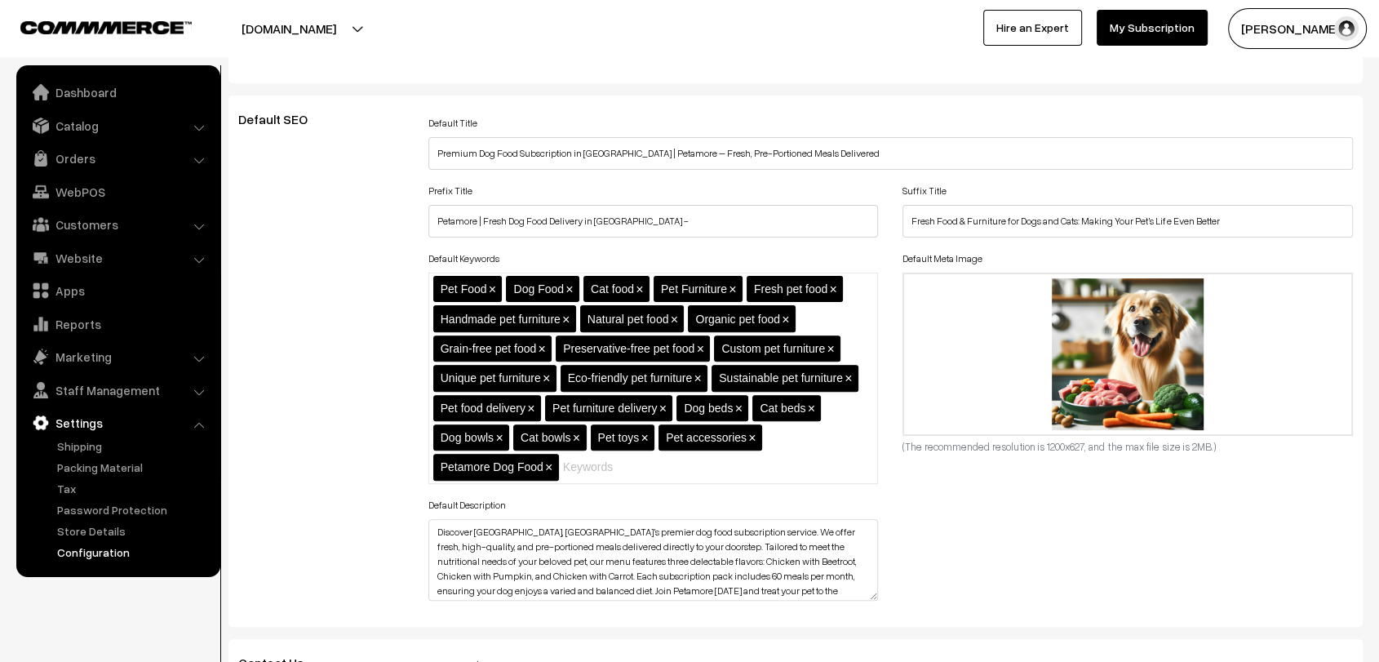
scroll to position [0, 0]
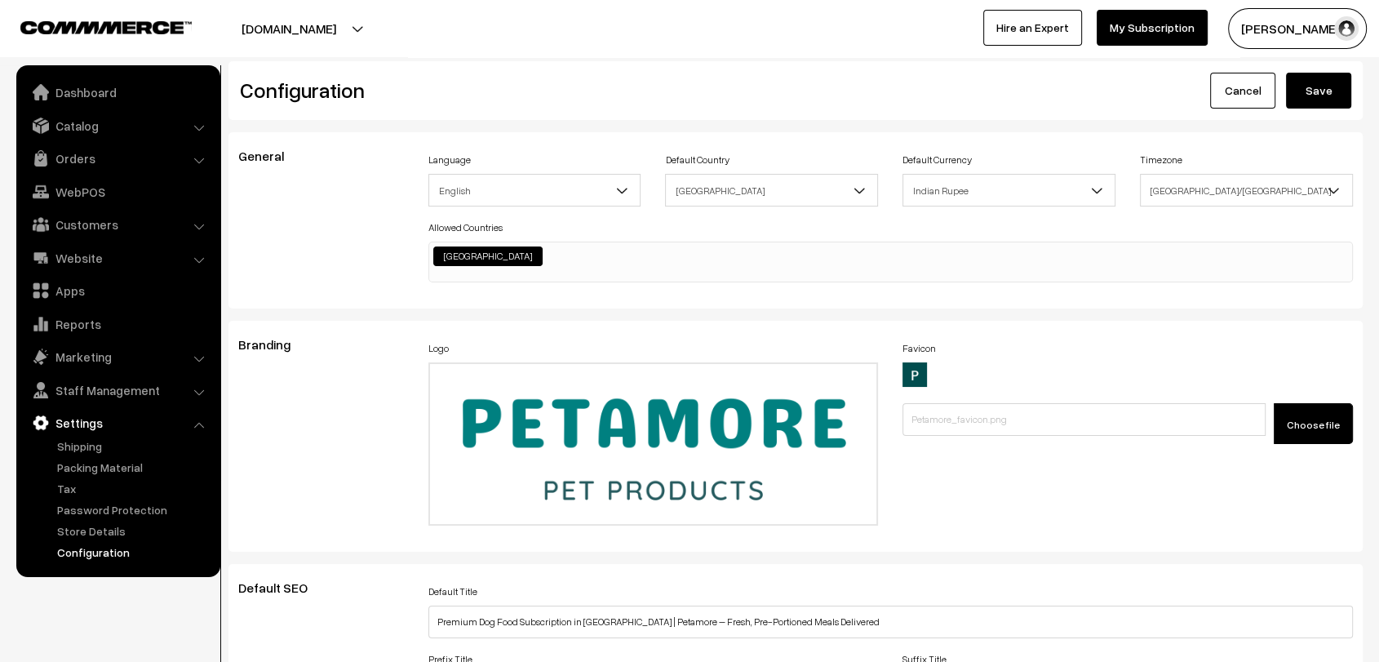
click at [1307, 84] on button "Save" at bounding box center [1318, 91] width 65 height 36
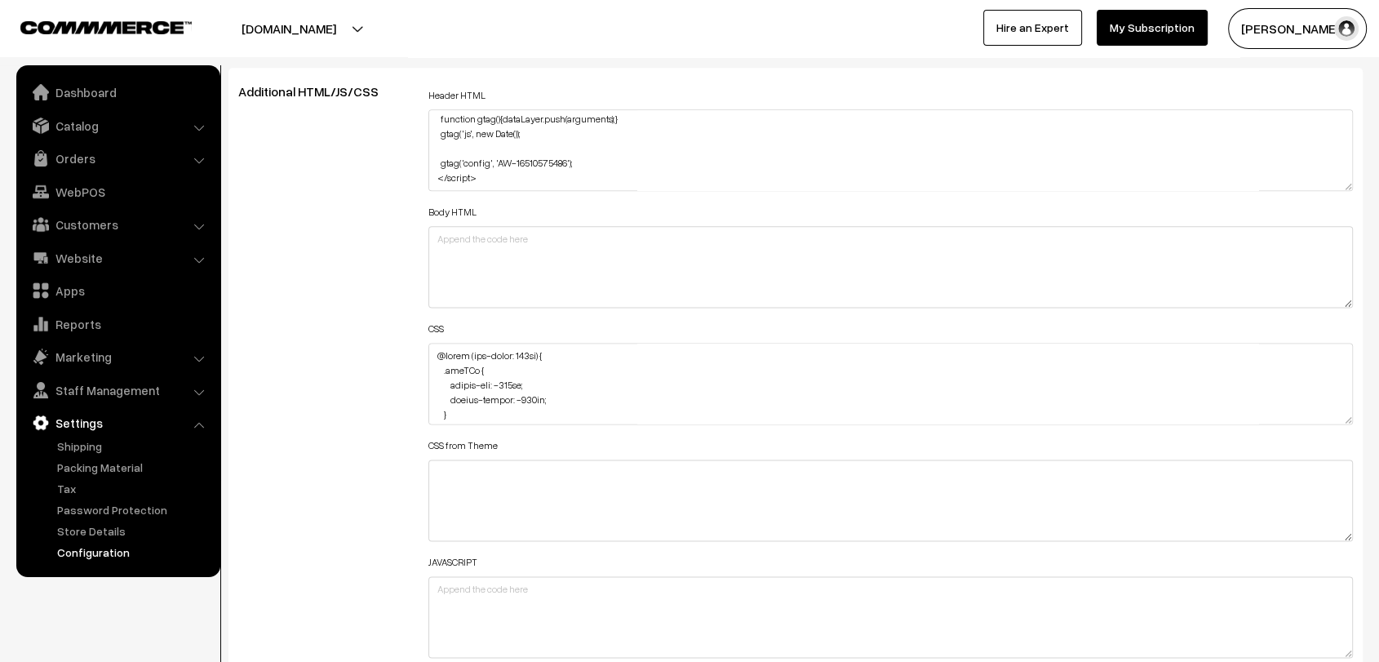
scroll to position [2059, 0]
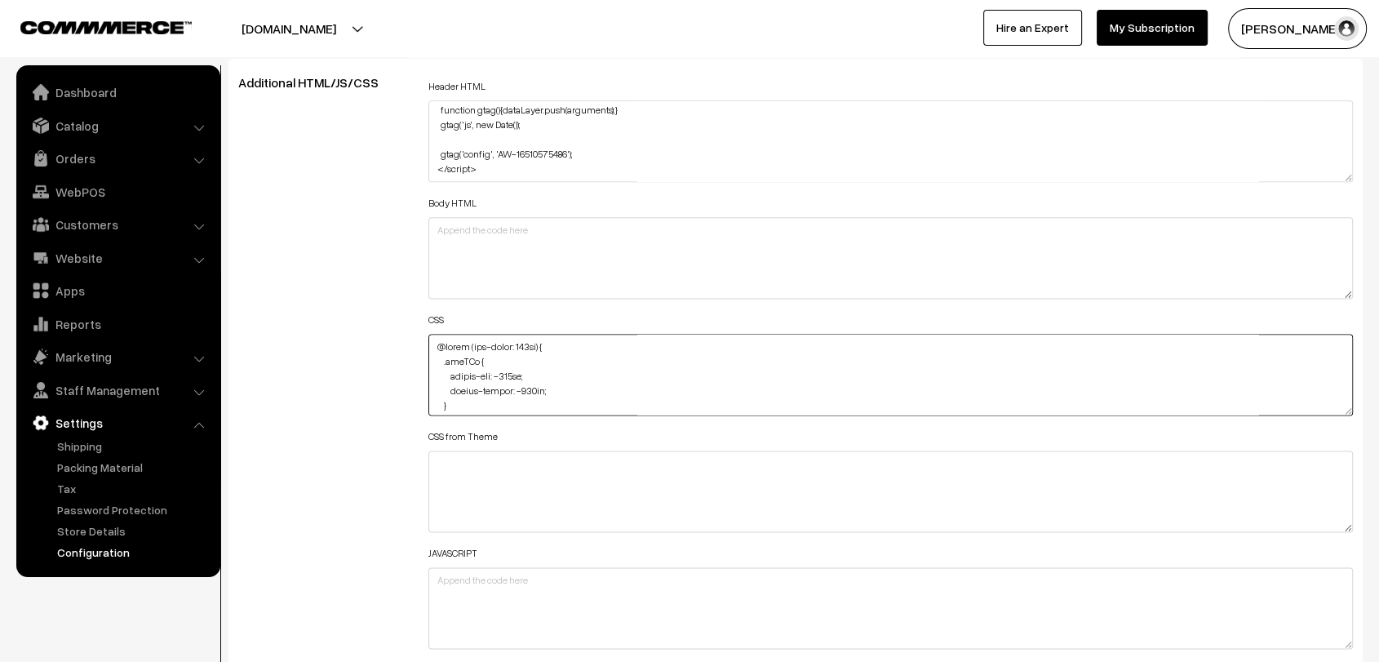
click at [527, 381] on textarea at bounding box center [890, 375] width 924 height 82
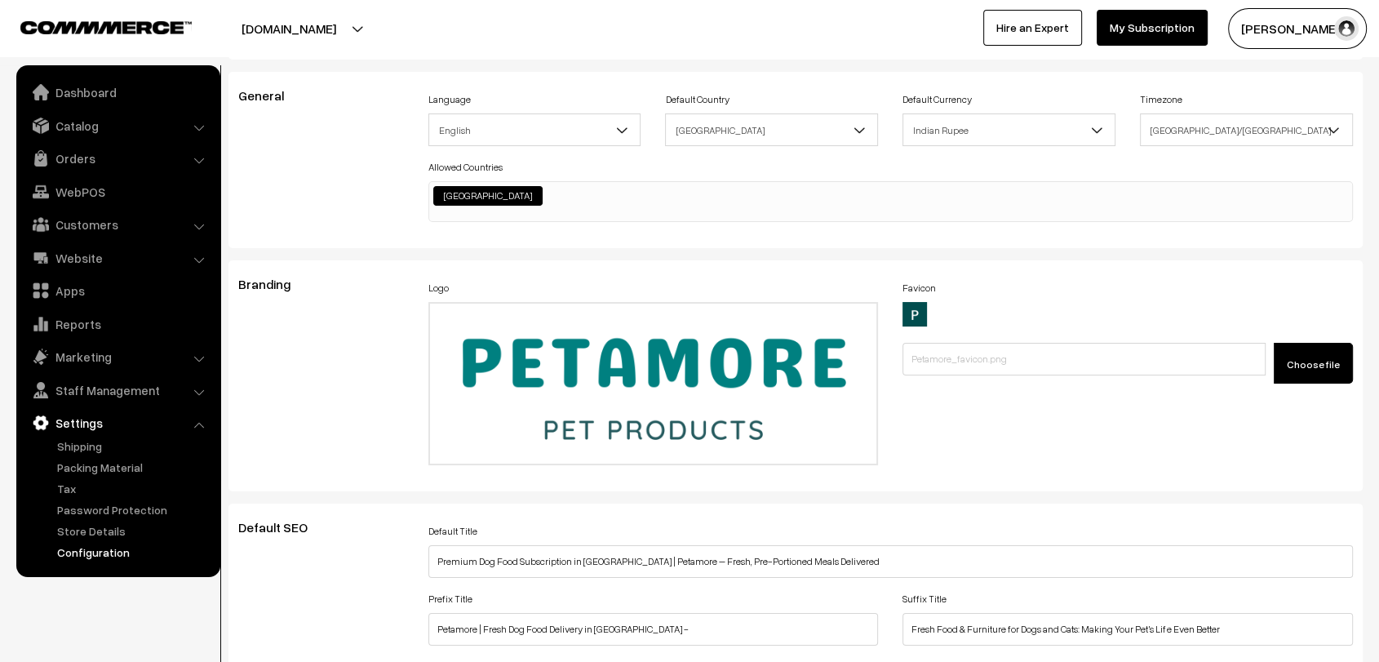
scroll to position [0, 0]
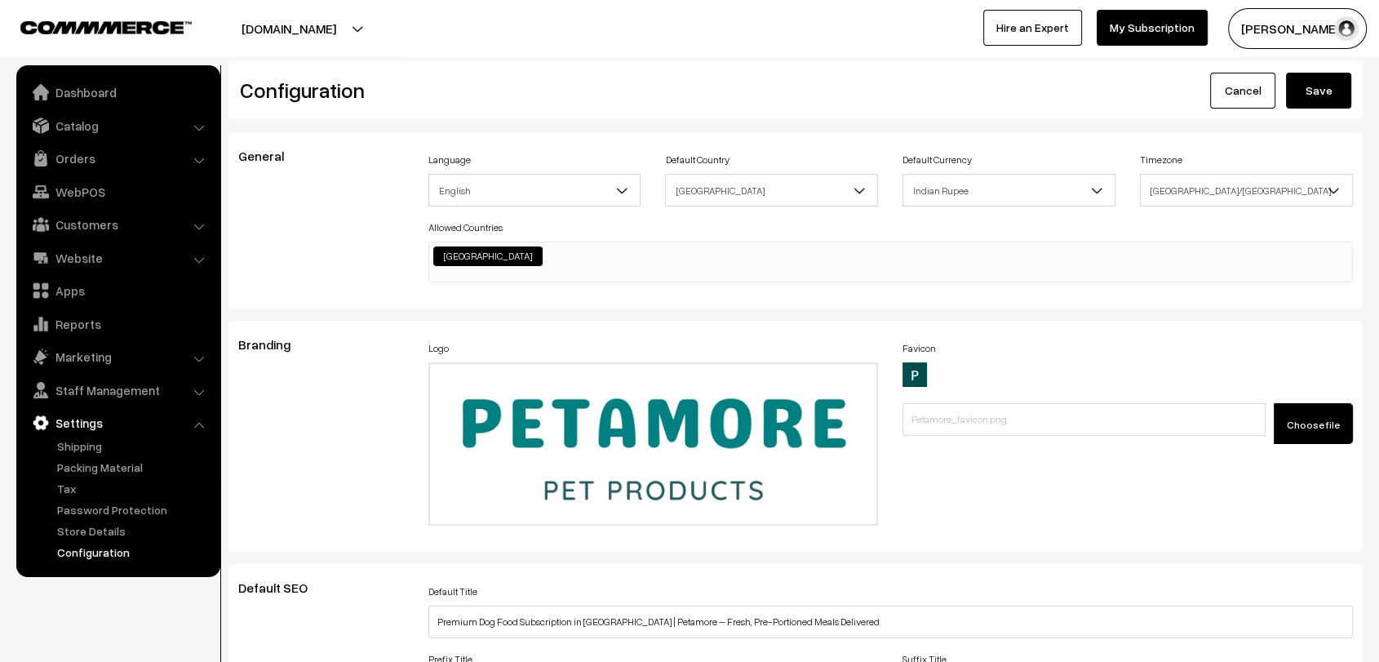
type textarea "@media (max-width: 767px) { .dbgGYo { margin-top: -185px; margin-bottom: -160px…"
click at [1310, 96] on button "Save" at bounding box center [1318, 91] width 65 height 36
